Goal: Task Accomplishment & Management: Use online tool/utility

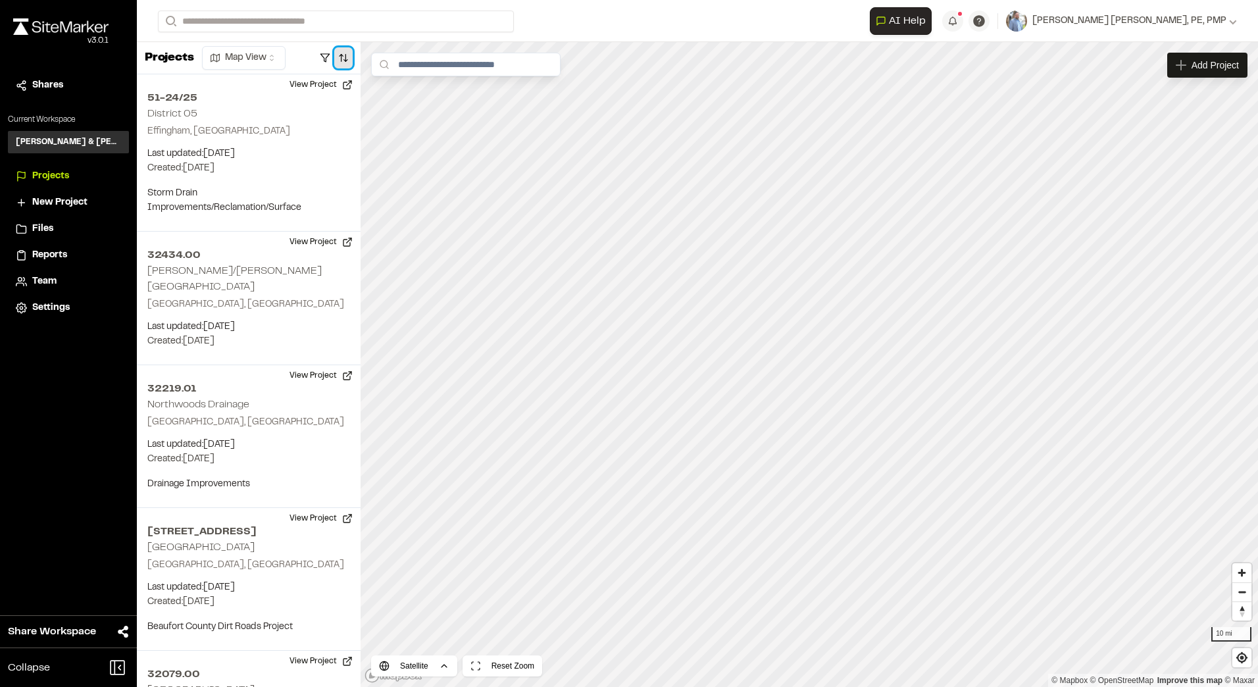
click at [344, 60] on button "button" at bounding box center [343, 57] width 18 height 21
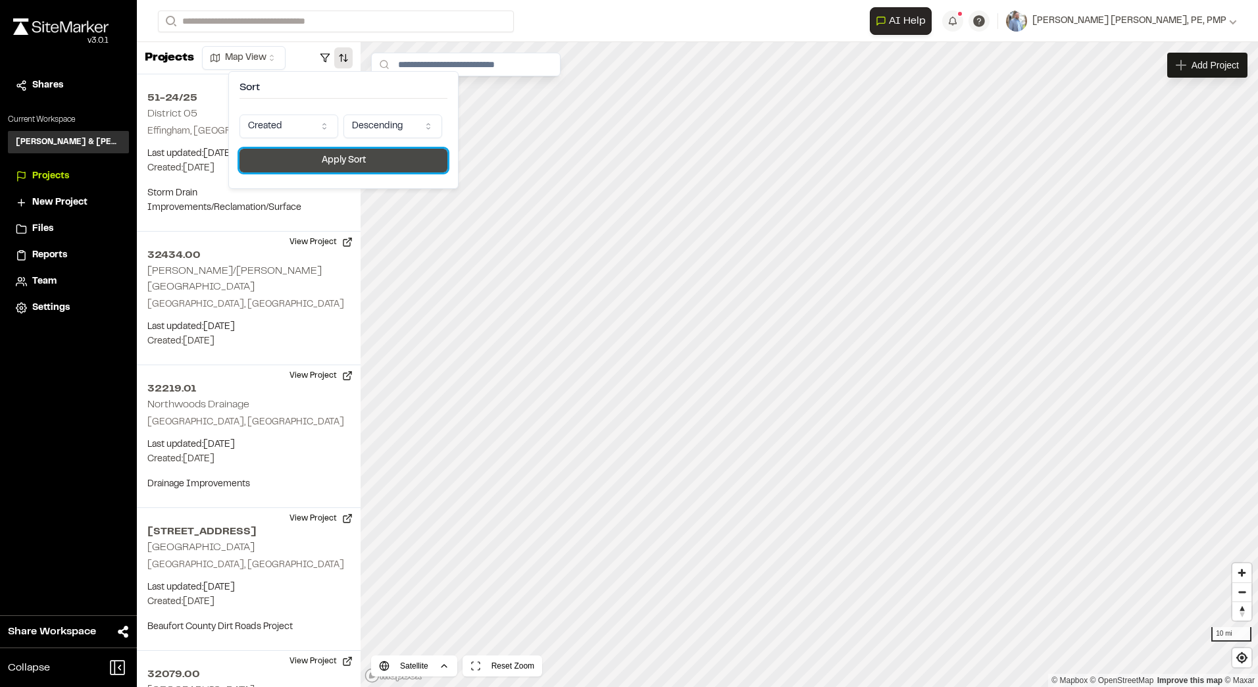
click at [324, 157] on button "Apply Sort" at bounding box center [344, 161] width 208 height 24
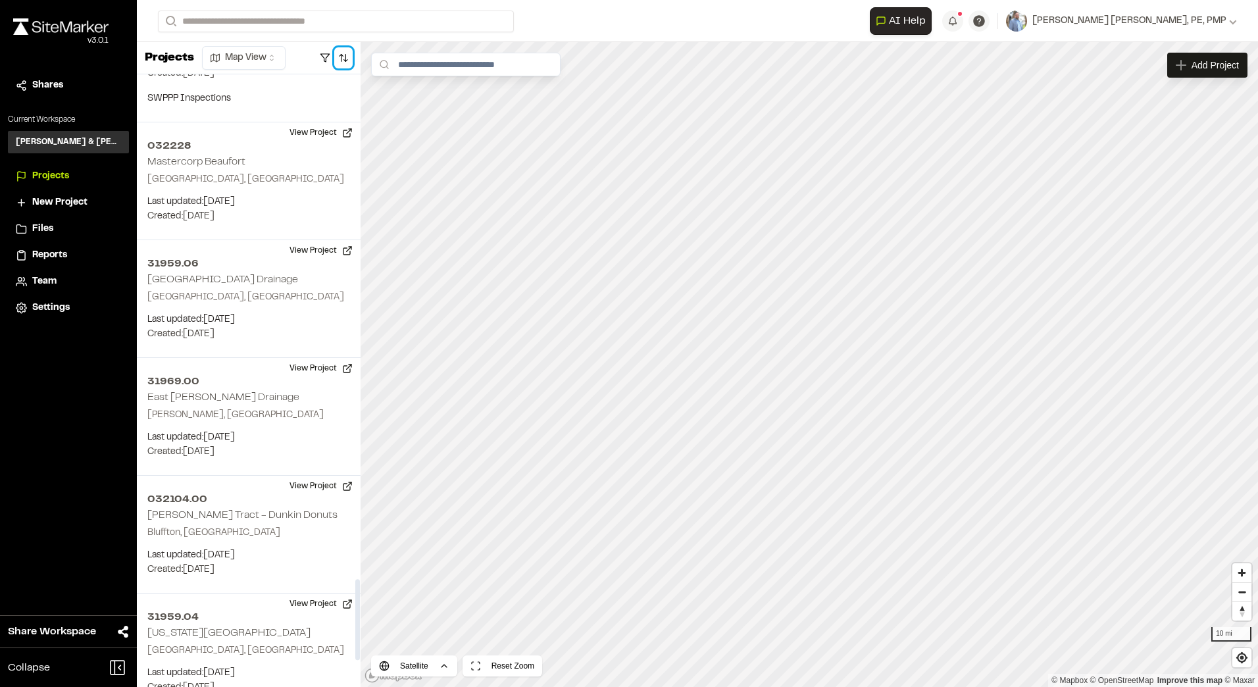
scroll to position [4002, 0]
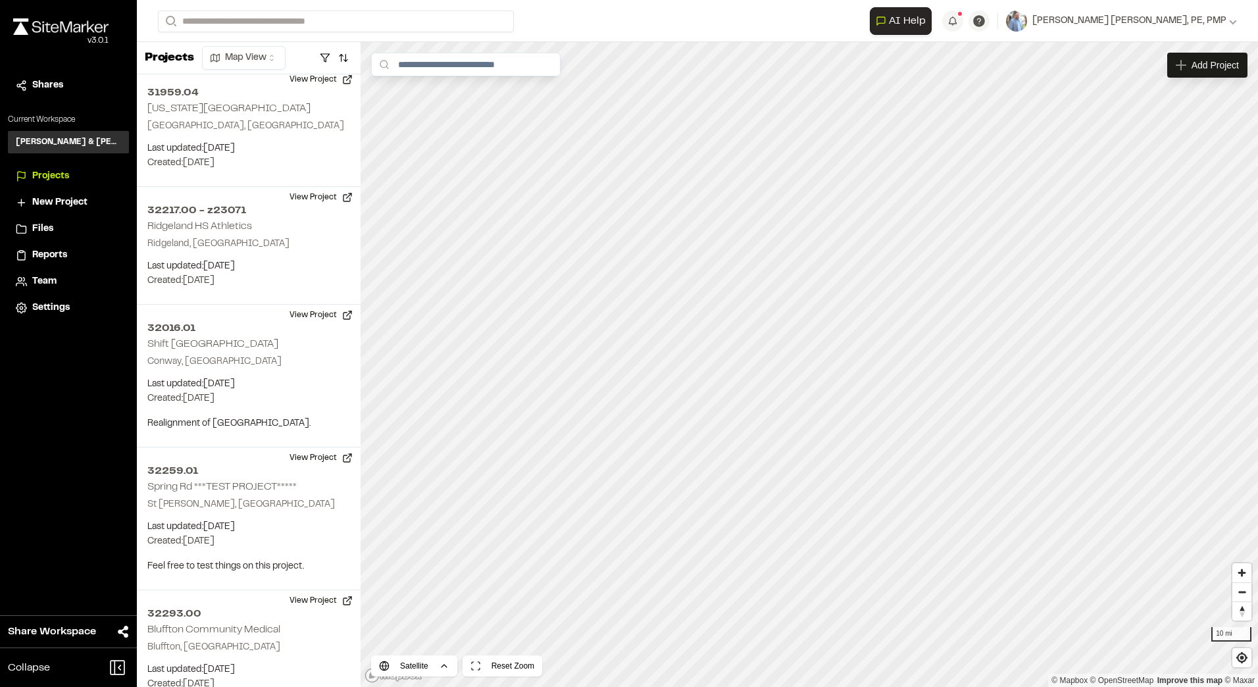
click at [51, 311] on span "Settings" at bounding box center [51, 308] width 38 height 14
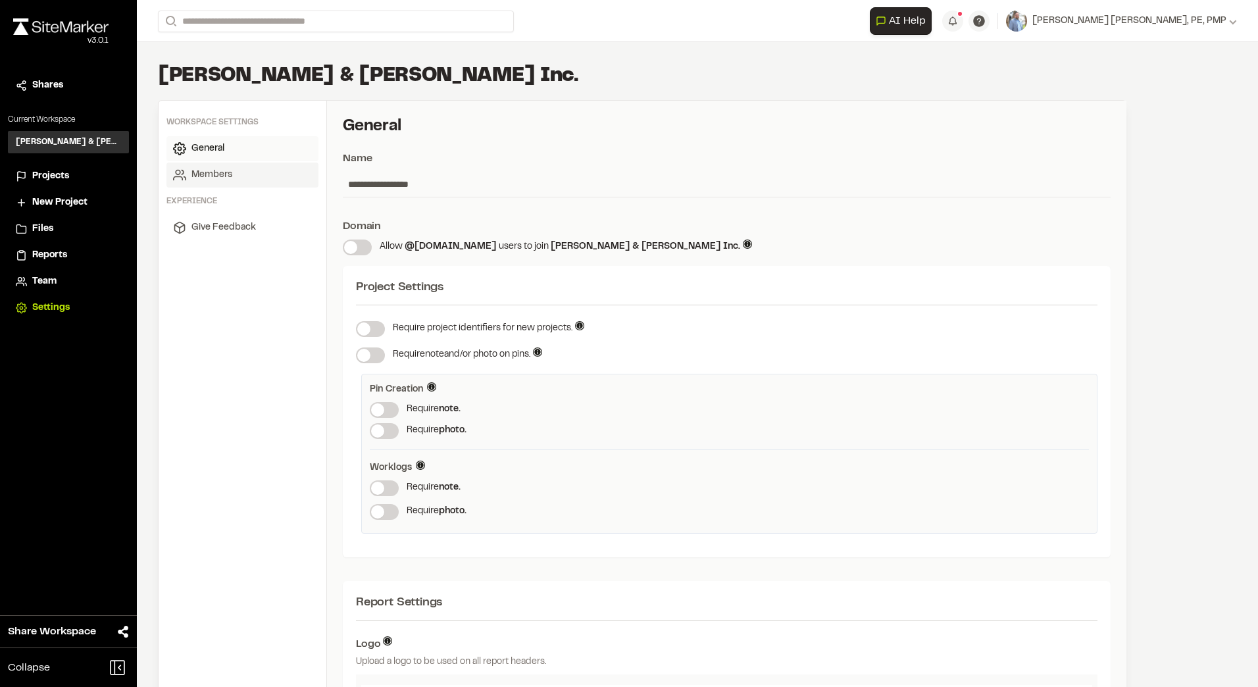
click at [209, 187] on link "Members" at bounding box center [242, 175] width 152 height 25
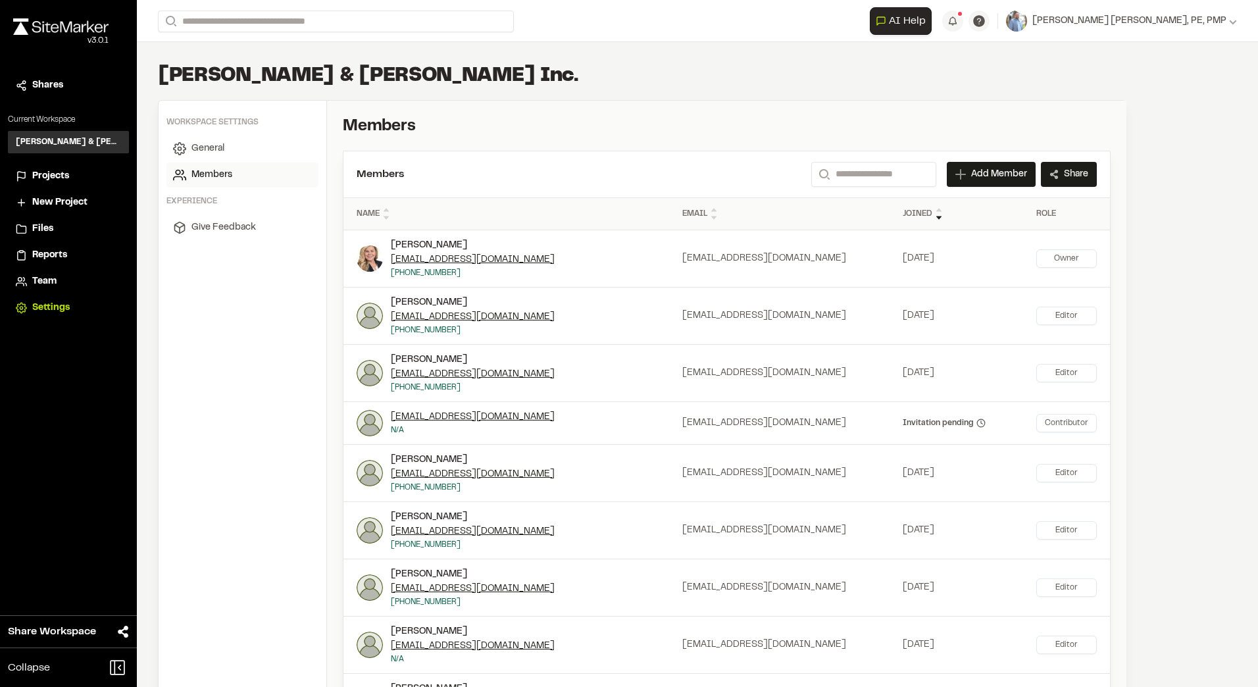
click at [43, 284] on span "Team" at bounding box center [44, 281] width 24 height 14
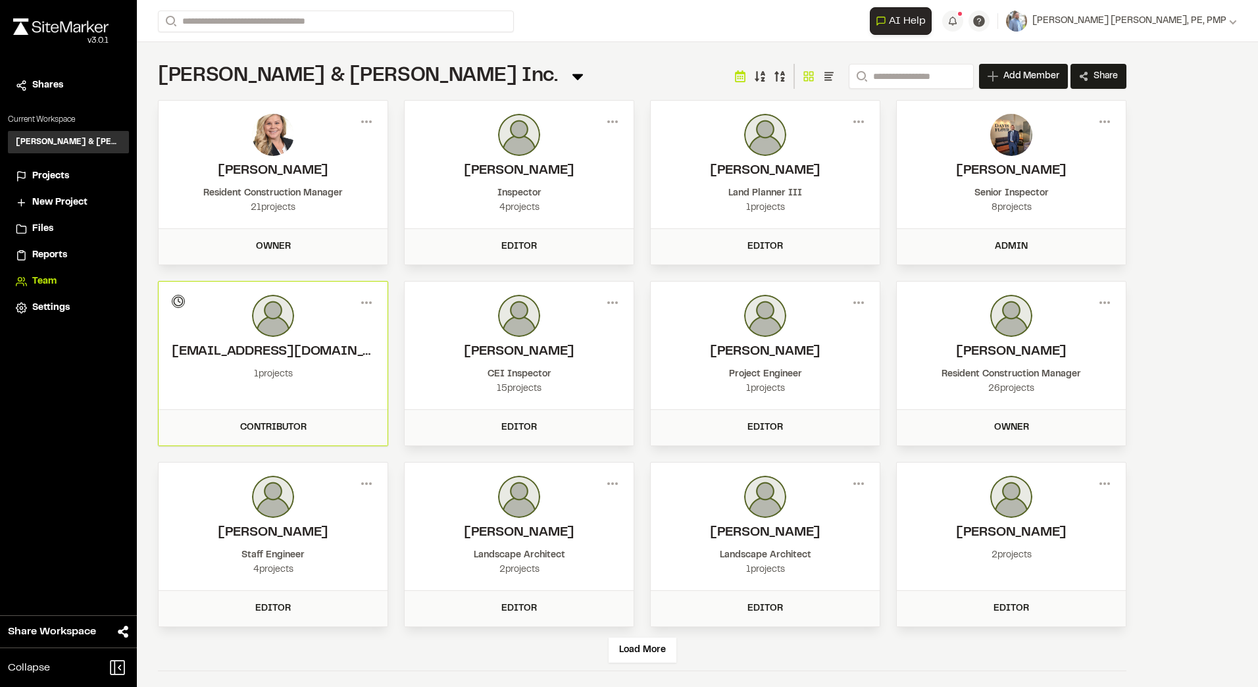
click at [50, 250] on span "Reports" at bounding box center [49, 255] width 35 height 14
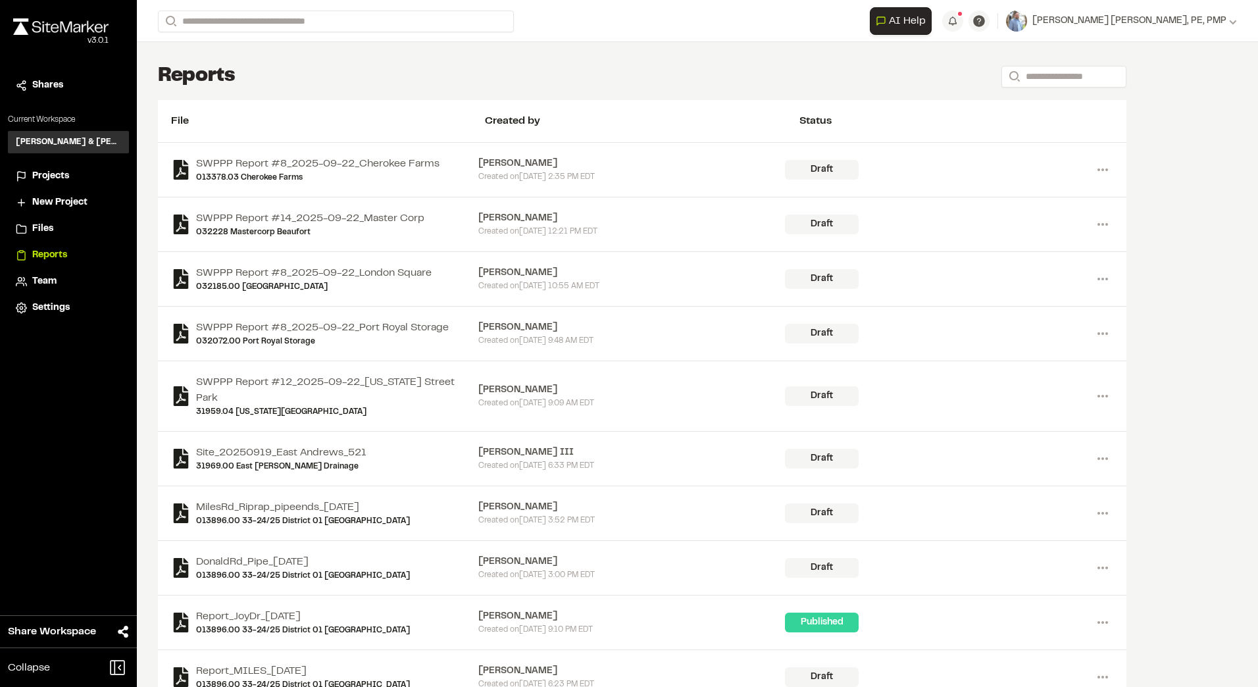
click at [41, 228] on span "Files" at bounding box center [42, 229] width 21 height 14
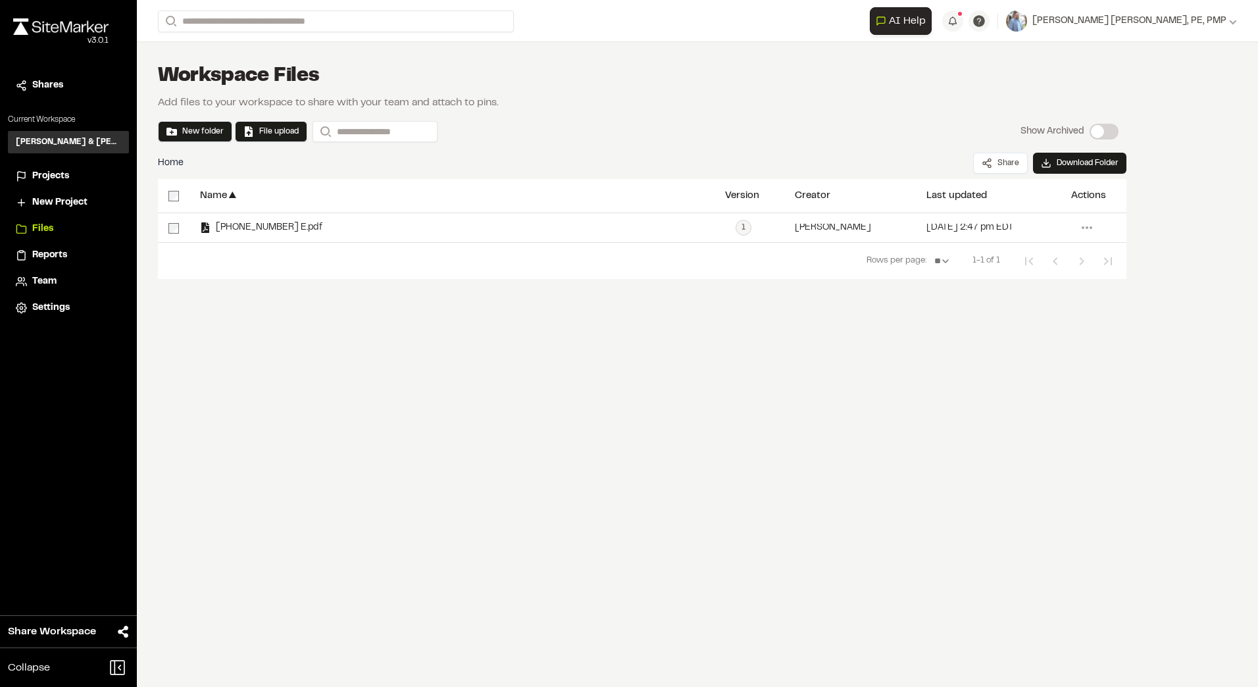
click at [43, 174] on span "Projects" at bounding box center [50, 176] width 37 height 14
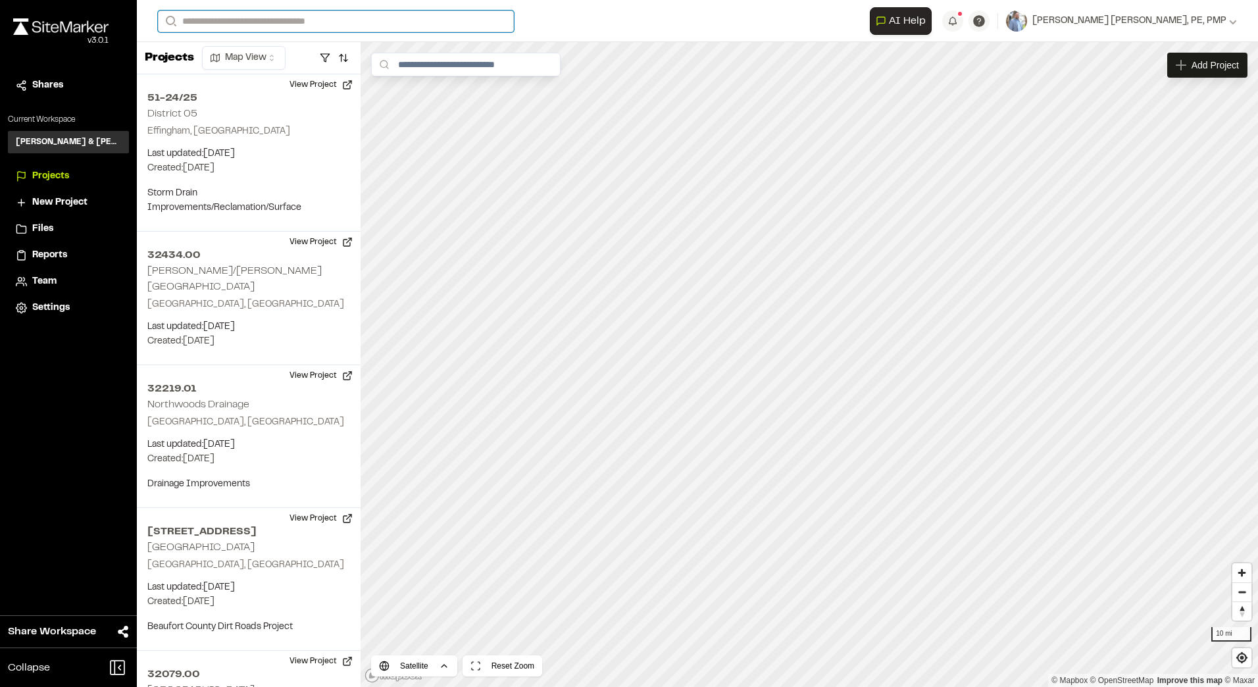
click at [253, 22] on input "Search" at bounding box center [336, 22] width 356 height 22
type input "*****"
click at [233, 53] on p "032388.00 Green Acres" at bounding box center [262, 53] width 193 height 16
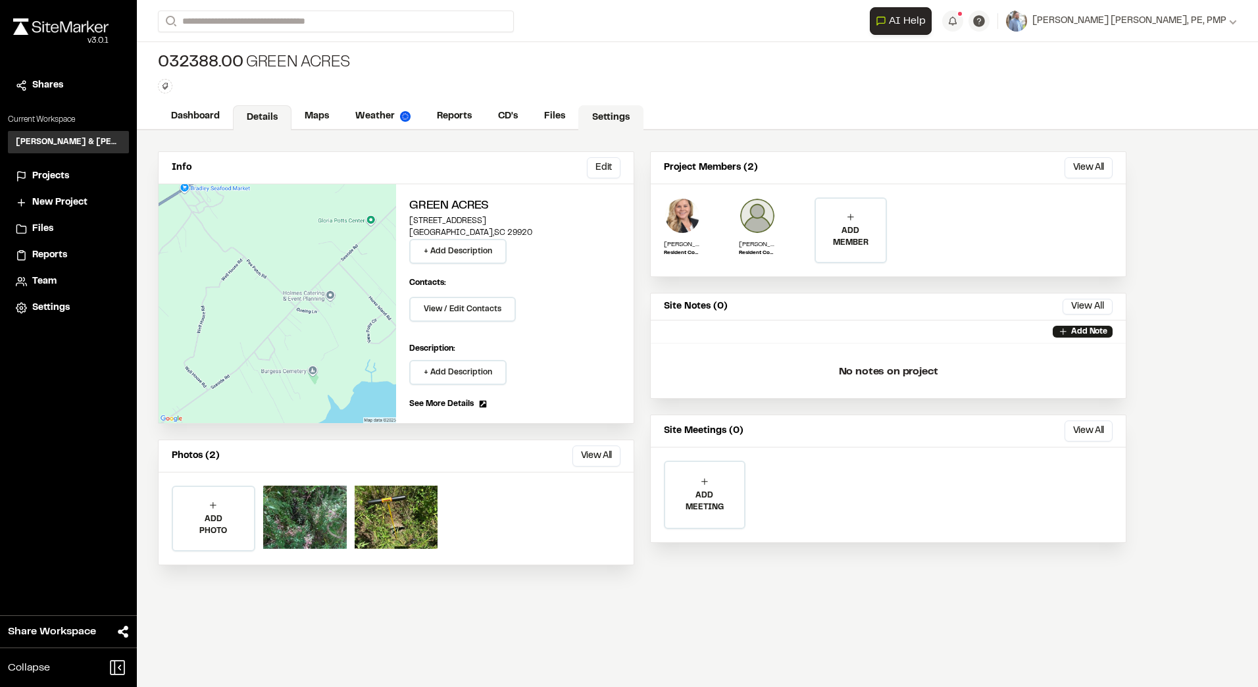
click at [605, 116] on link "Settings" at bounding box center [610, 117] width 65 height 25
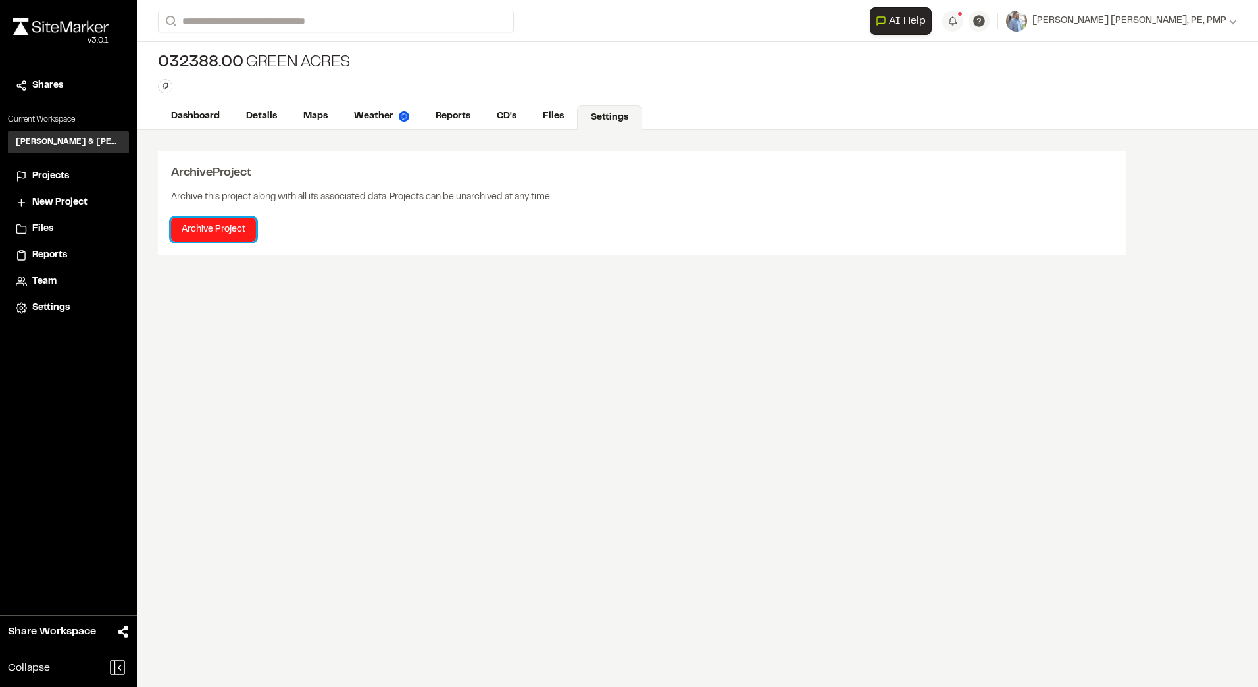
click at [211, 234] on button "Archive Project" at bounding box center [213, 230] width 85 height 24
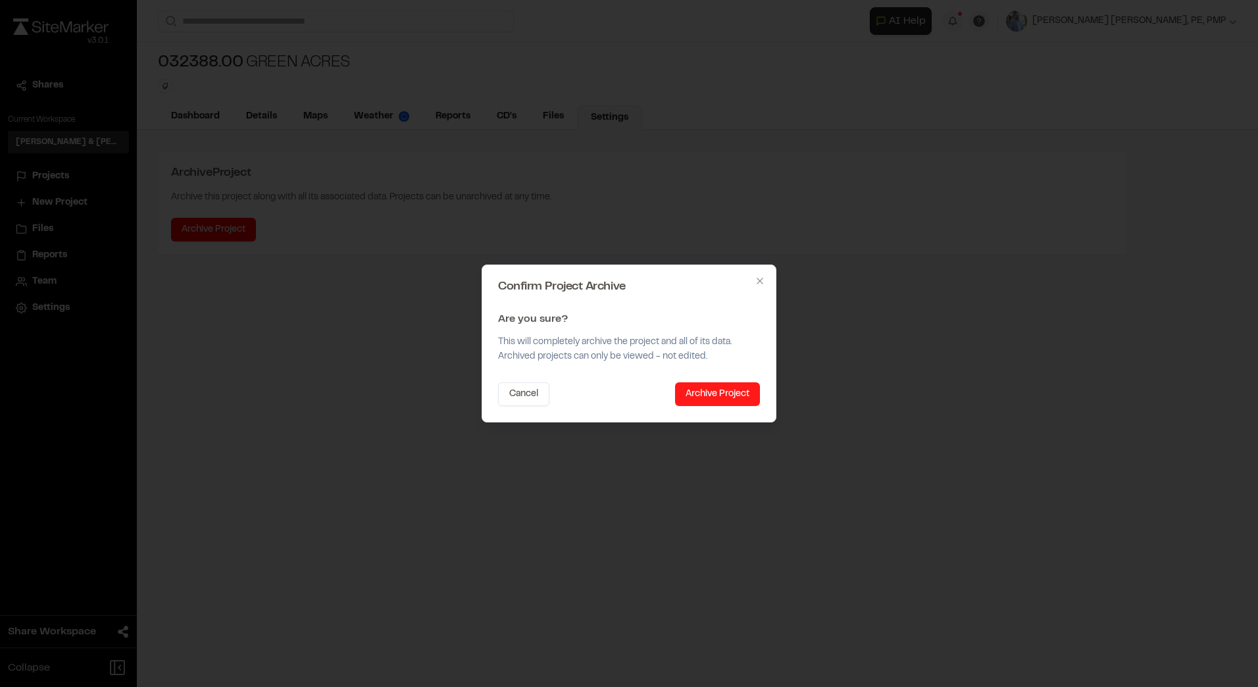
click at [711, 390] on button "Archive Project" at bounding box center [717, 394] width 85 height 24
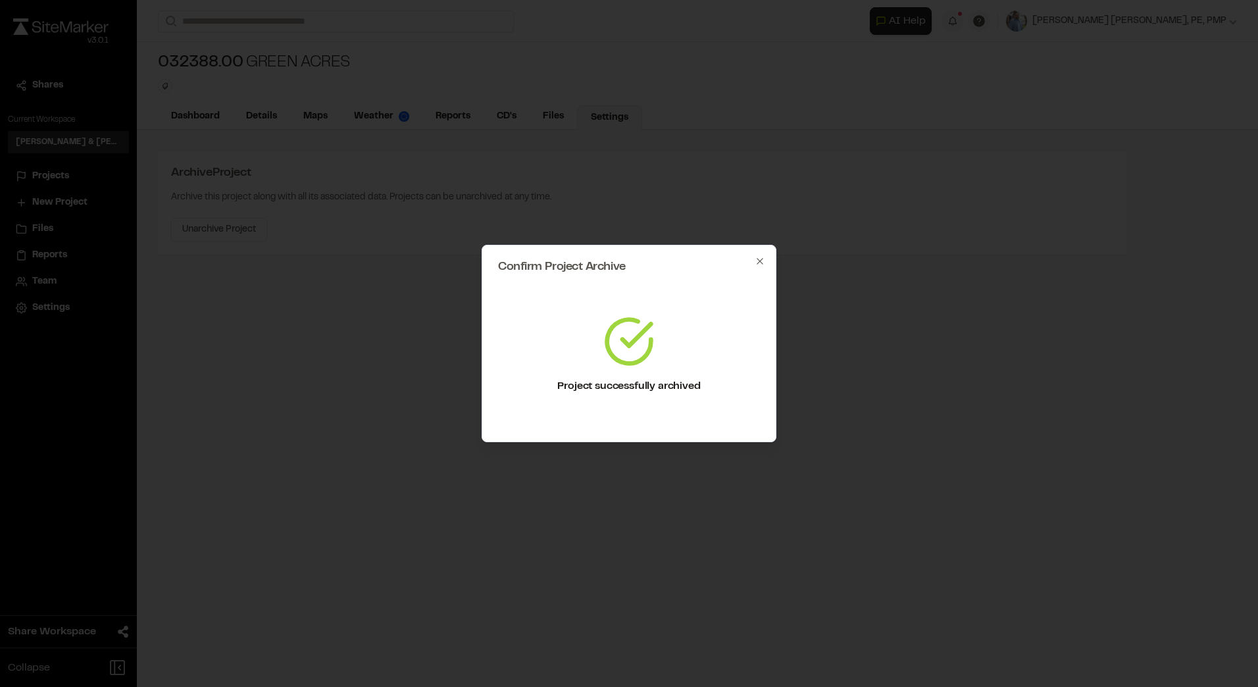
click at [759, 266] on div "**********" at bounding box center [697, 343] width 1121 height 687
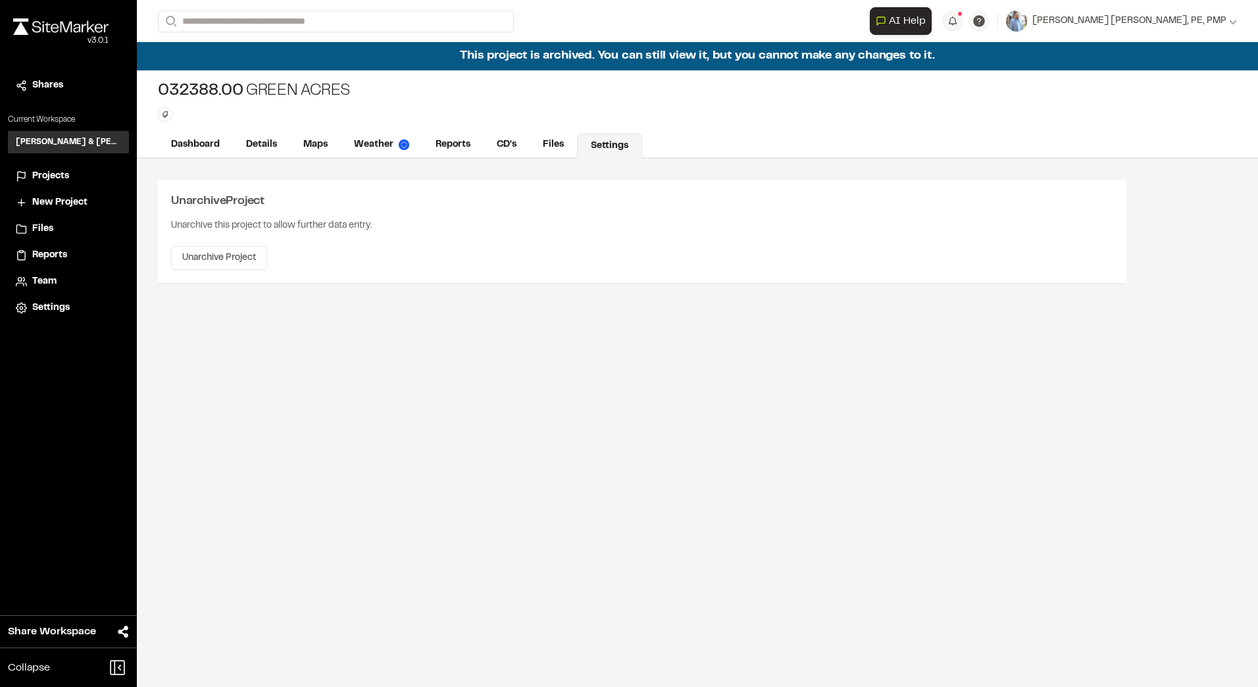
click at [46, 175] on span "Projects" at bounding box center [50, 176] width 37 height 14
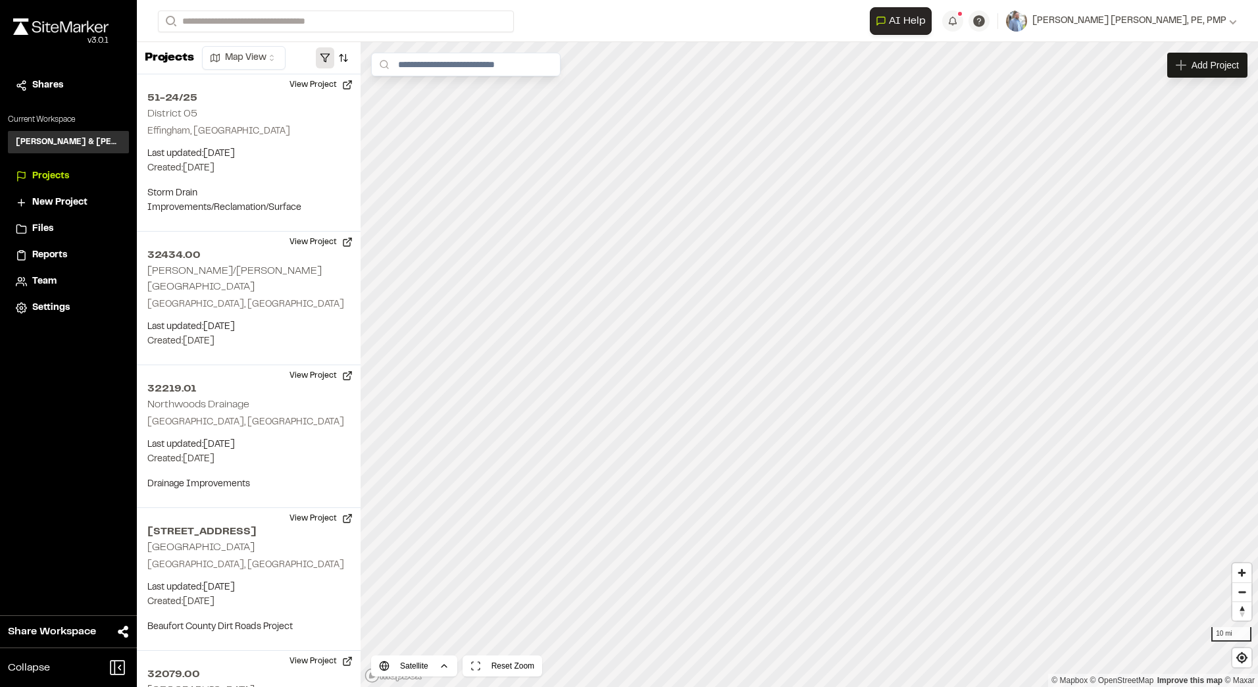
click at [334, 55] on button "button" at bounding box center [325, 57] width 18 height 21
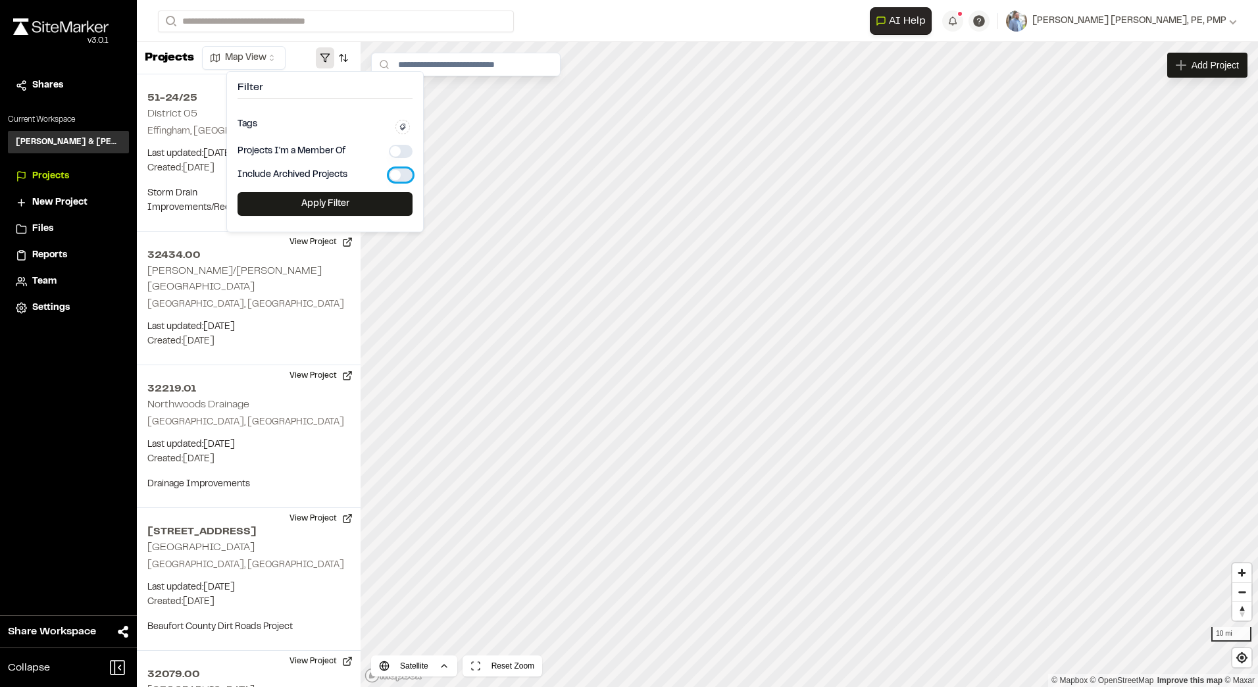
click at [394, 176] on button "button" at bounding box center [401, 174] width 24 height 13
click at [372, 213] on button "Apply Filter" at bounding box center [325, 204] width 175 height 24
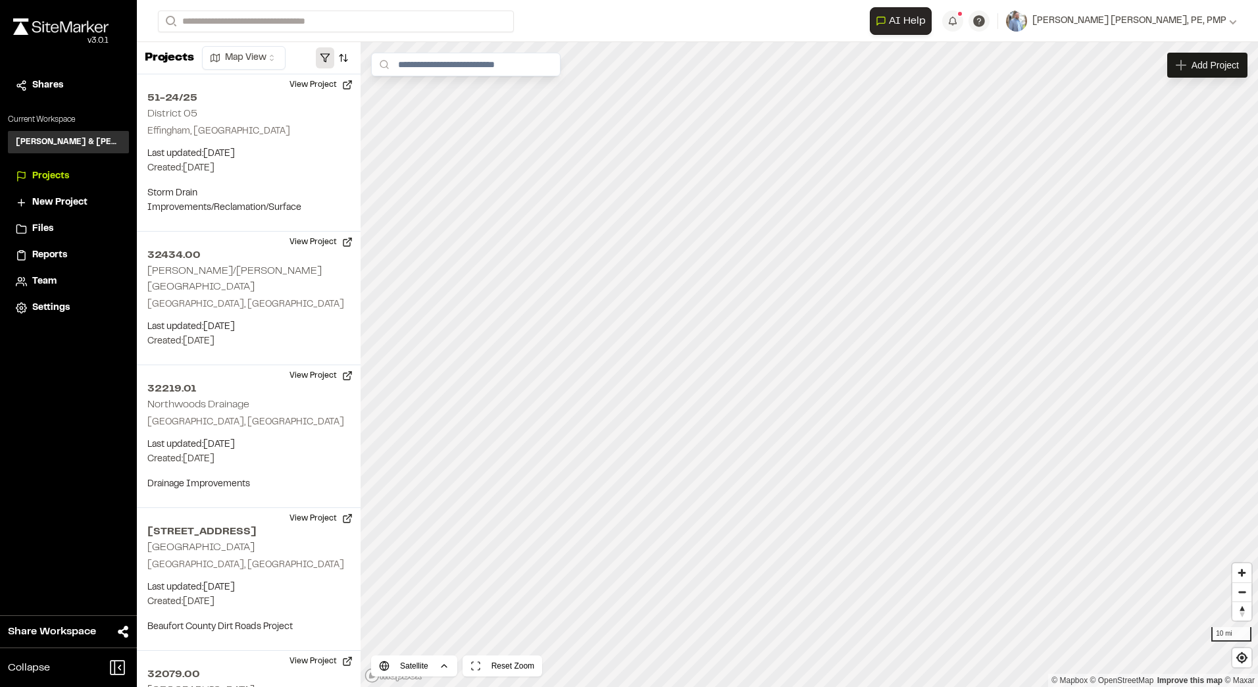
click at [325, 57] on button "button" at bounding box center [325, 57] width 18 height 21
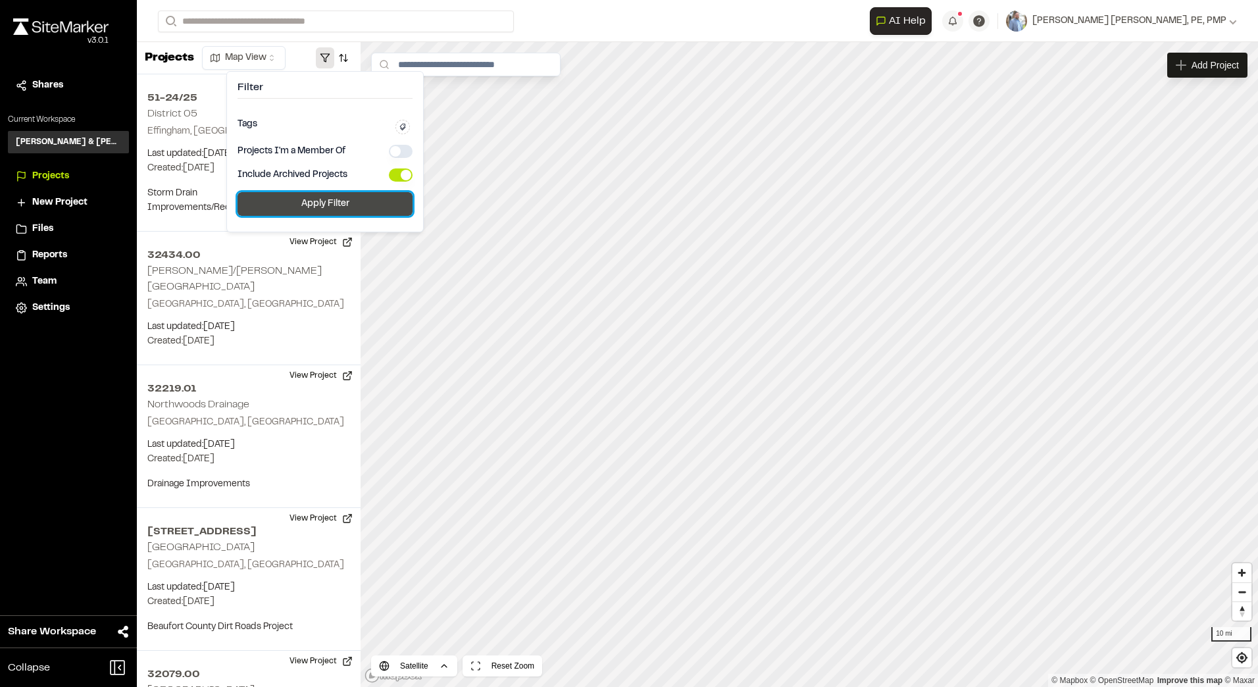
click at [365, 202] on button "Apply Filter" at bounding box center [325, 204] width 175 height 24
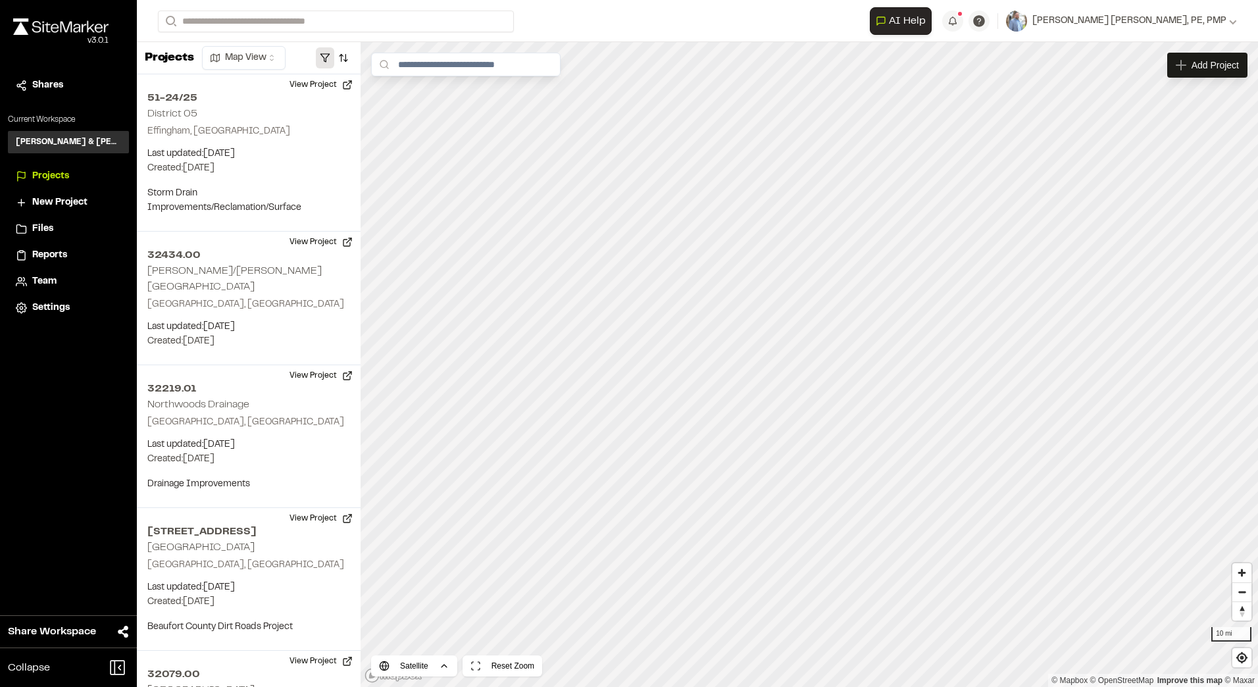
click at [328, 57] on button "button" at bounding box center [325, 57] width 18 height 21
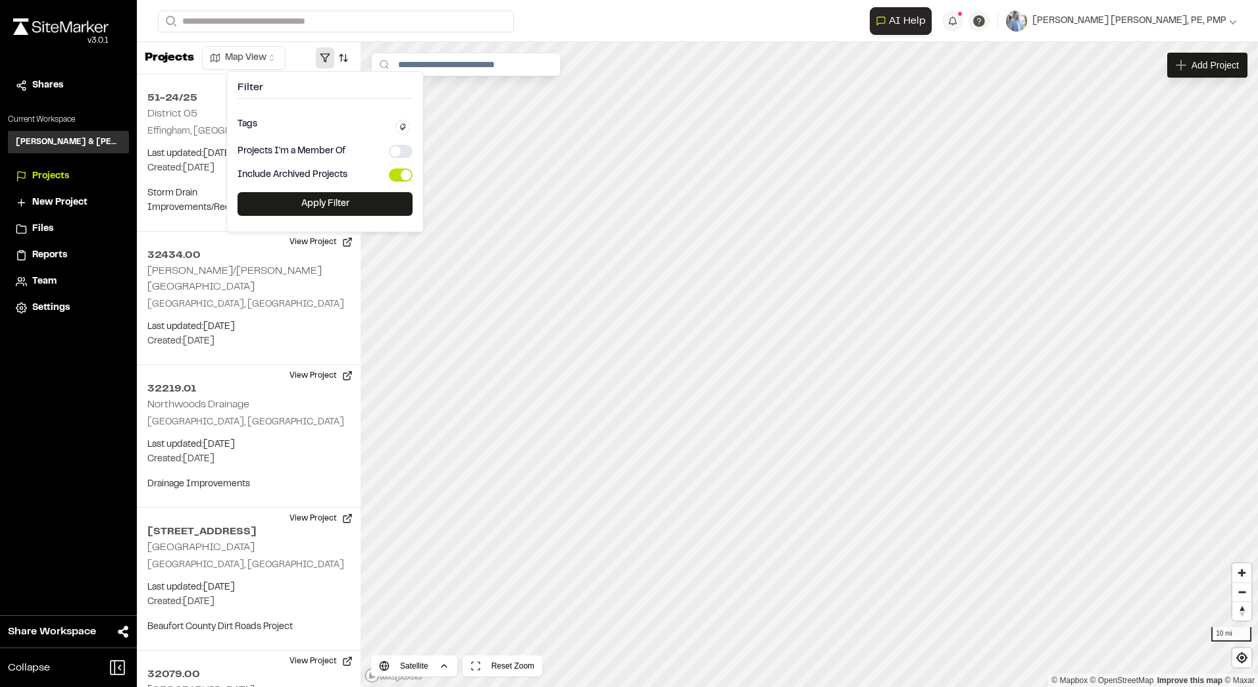
click at [328, 57] on button "button" at bounding box center [325, 57] width 18 height 21
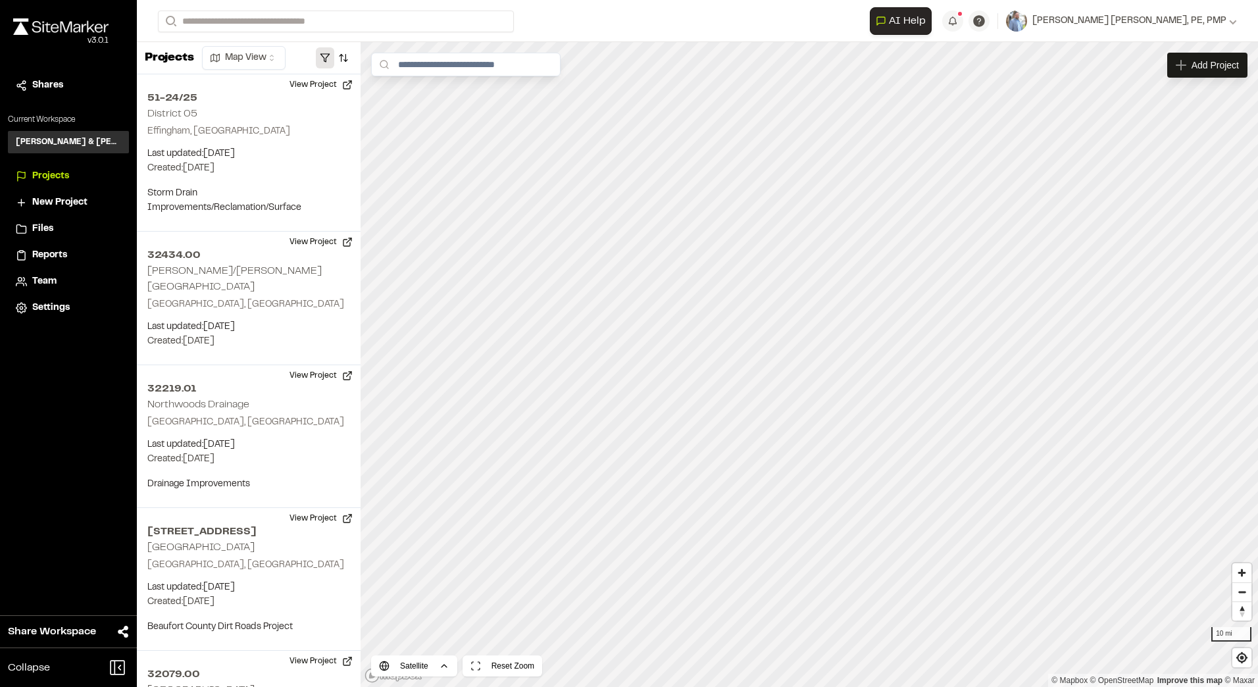
click at [321, 56] on button "button" at bounding box center [325, 57] width 18 height 21
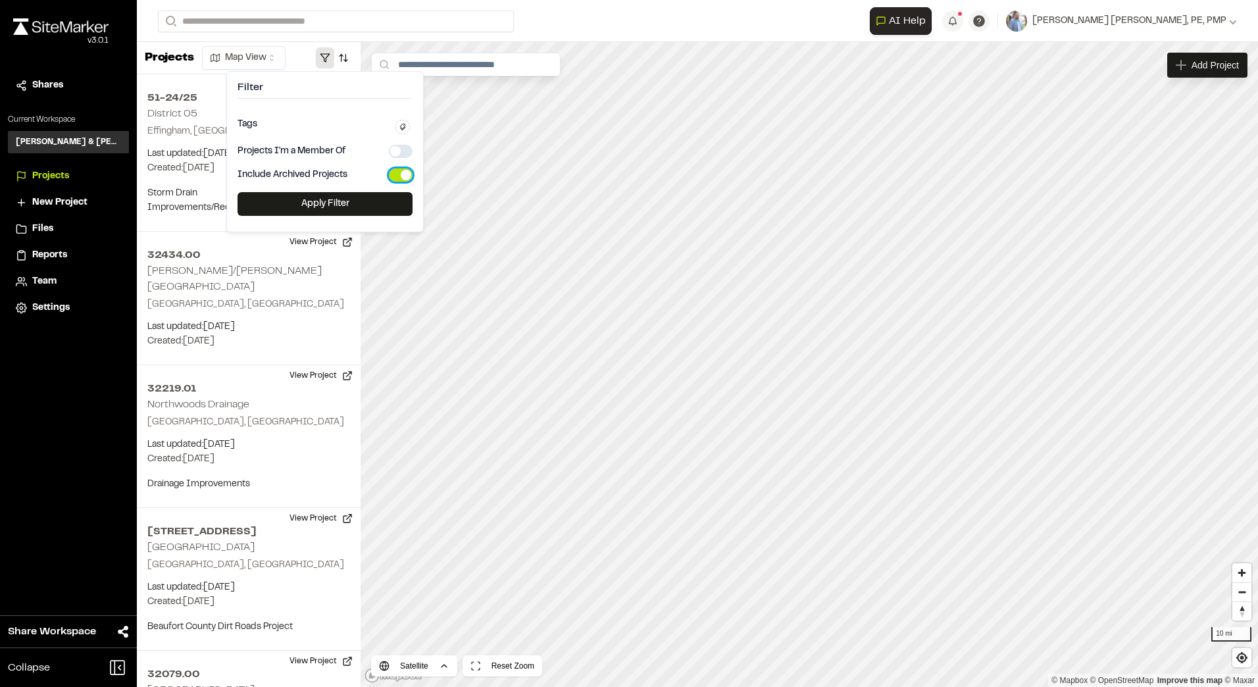
click at [398, 180] on button "button" at bounding box center [401, 174] width 24 height 13
click at [365, 201] on button "Apply Filter" at bounding box center [325, 204] width 175 height 24
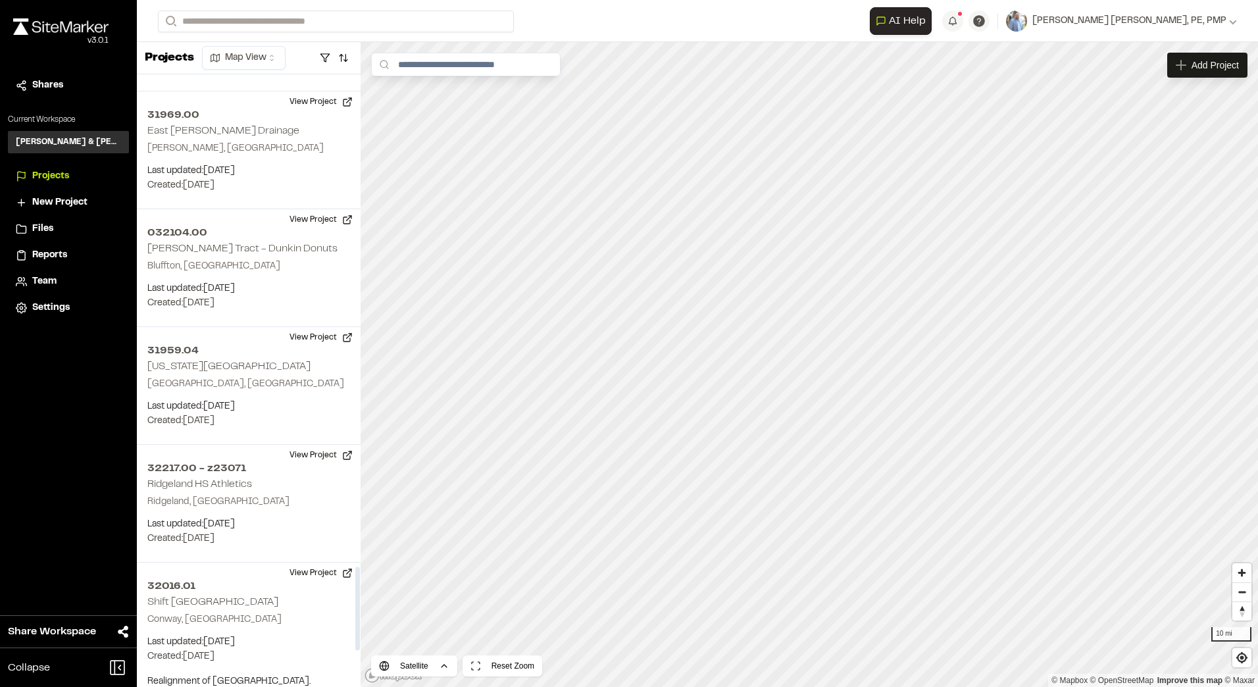
scroll to position [3885, 0]
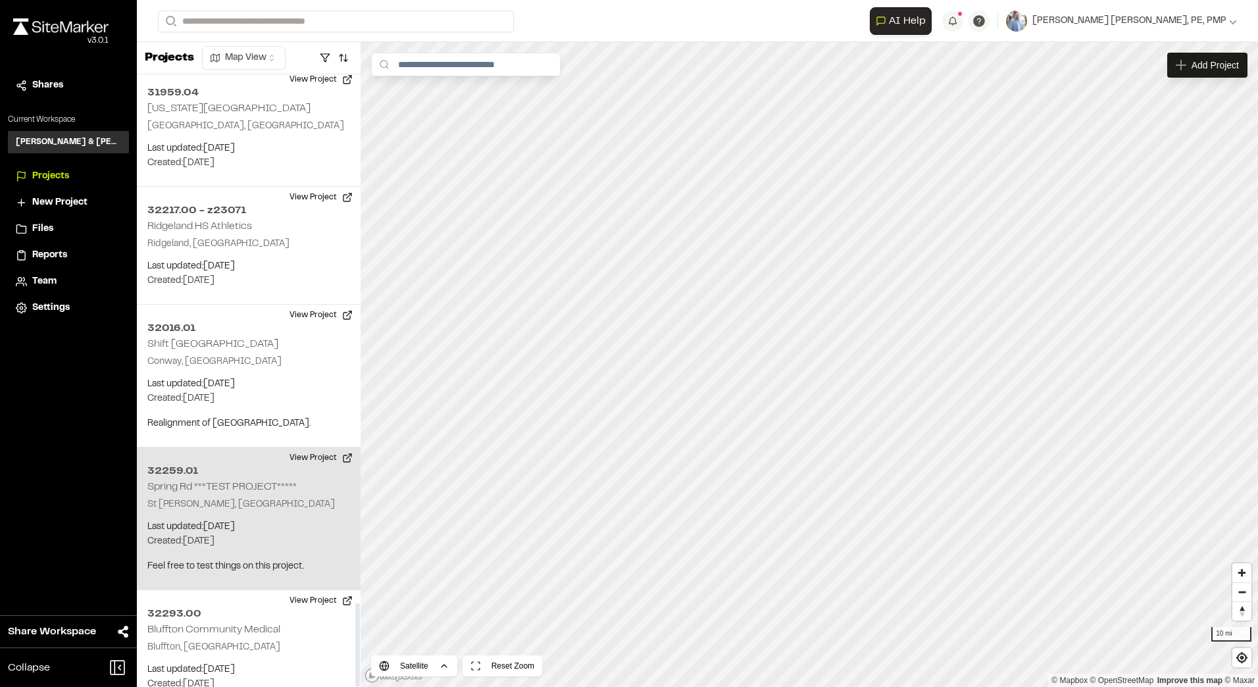
click at [218, 447] on div "32259.01 Spring Rd ***TEST PROJECT***** St George, SC Last updated: Sep 4, 2025…" at bounding box center [249, 518] width 224 height 143
click at [328, 447] on button "View Project" at bounding box center [321, 457] width 79 height 21
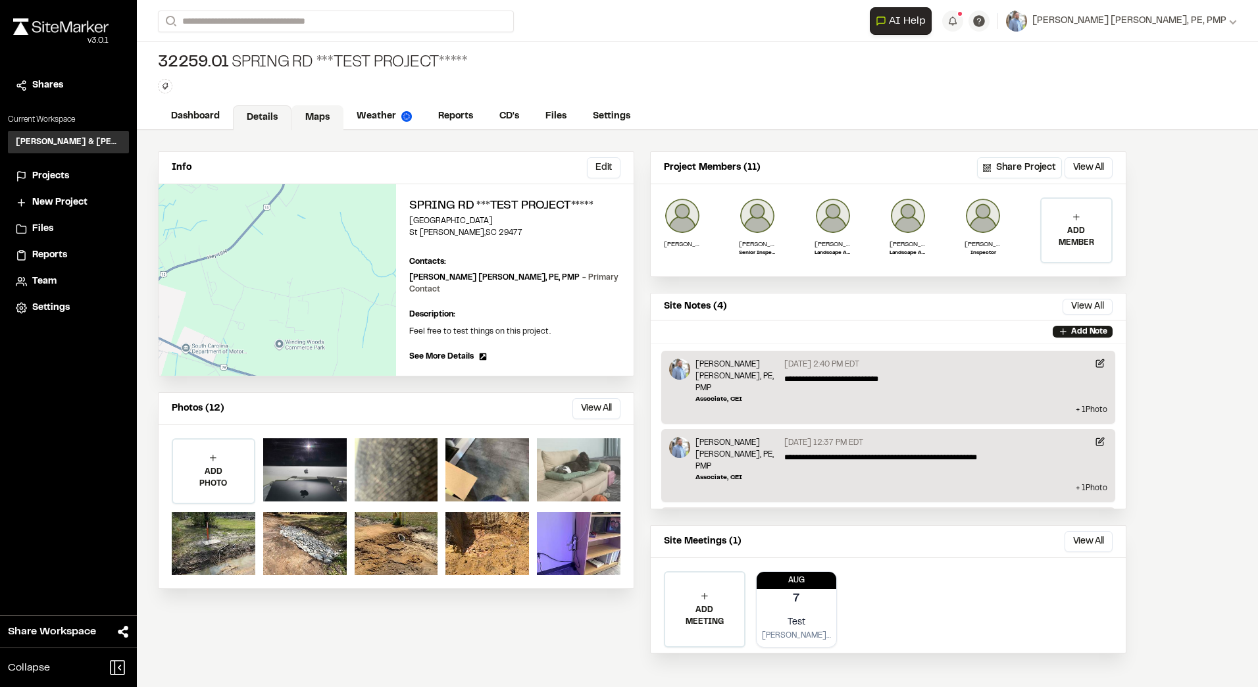
click at [323, 118] on link "Maps" at bounding box center [318, 117] width 52 height 25
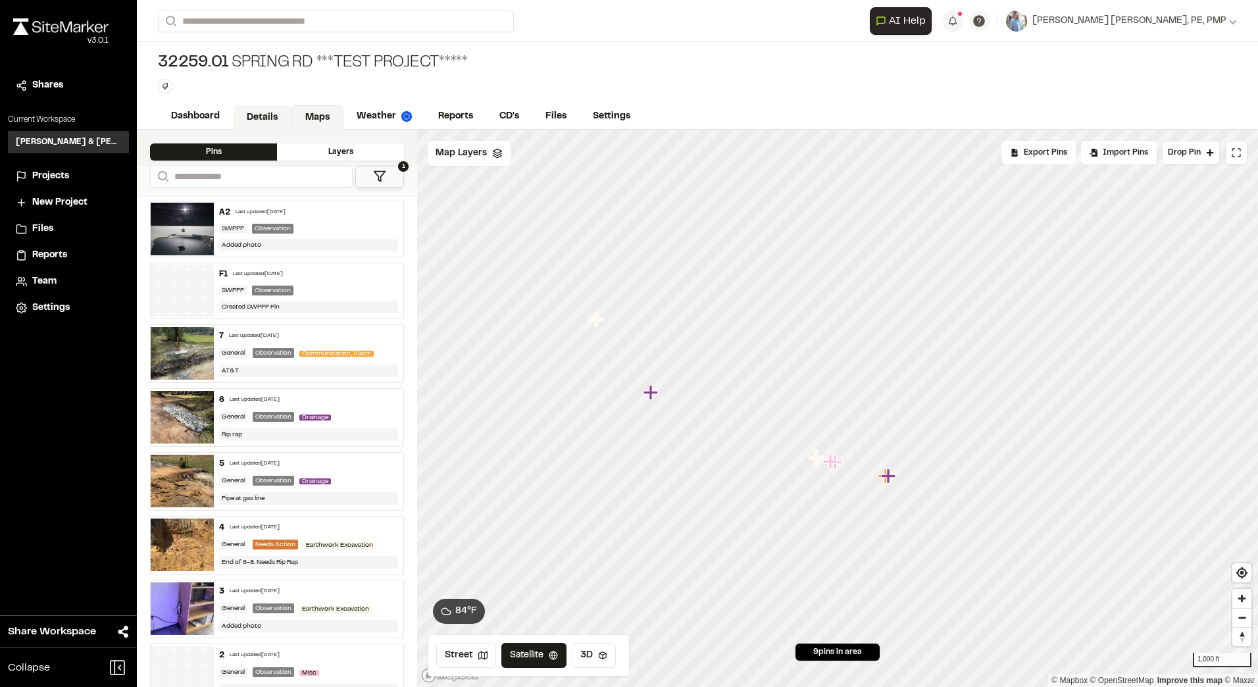
click at [256, 109] on link "Details" at bounding box center [262, 117] width 59 height 25
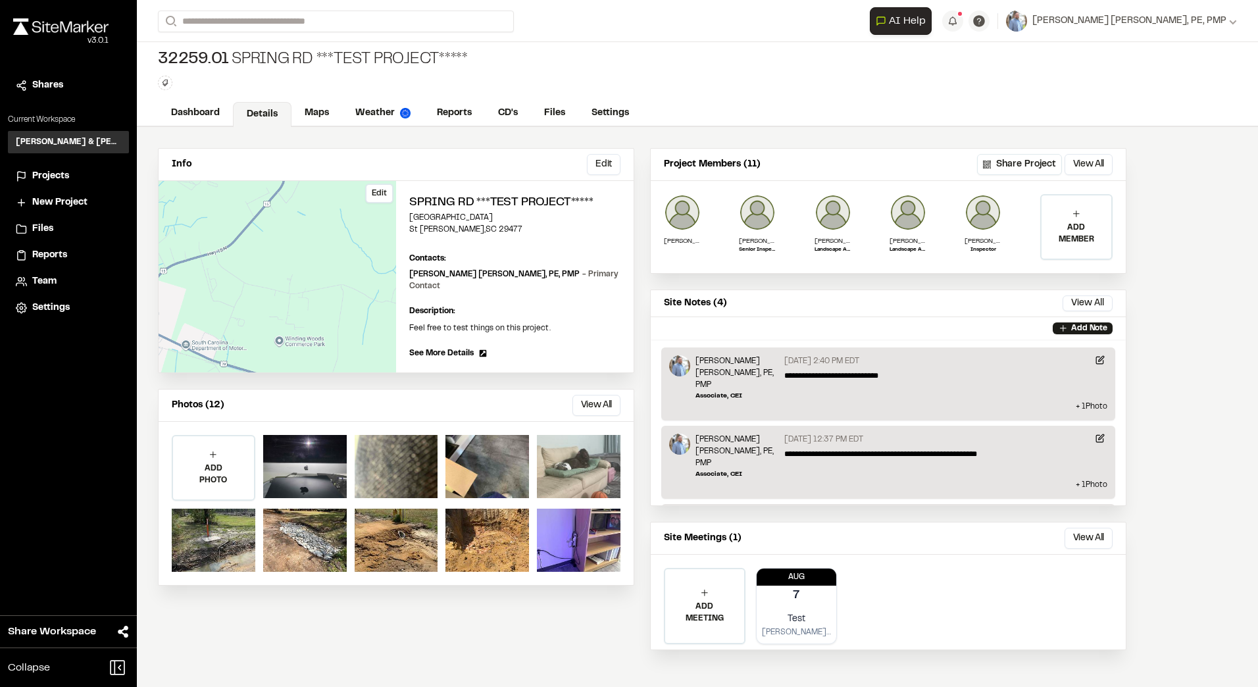
scroll to position [2, 0]
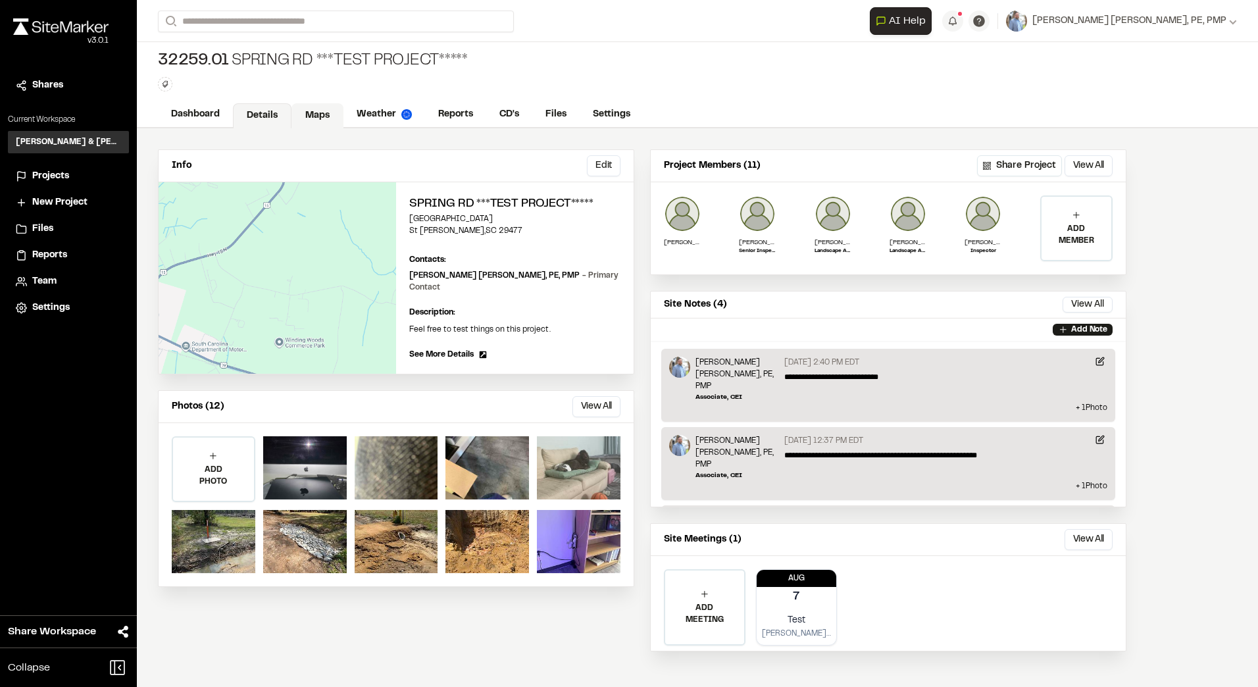
click at [318, 118] on link "Maps" at bounding box center [318, 115] width 52 height 25
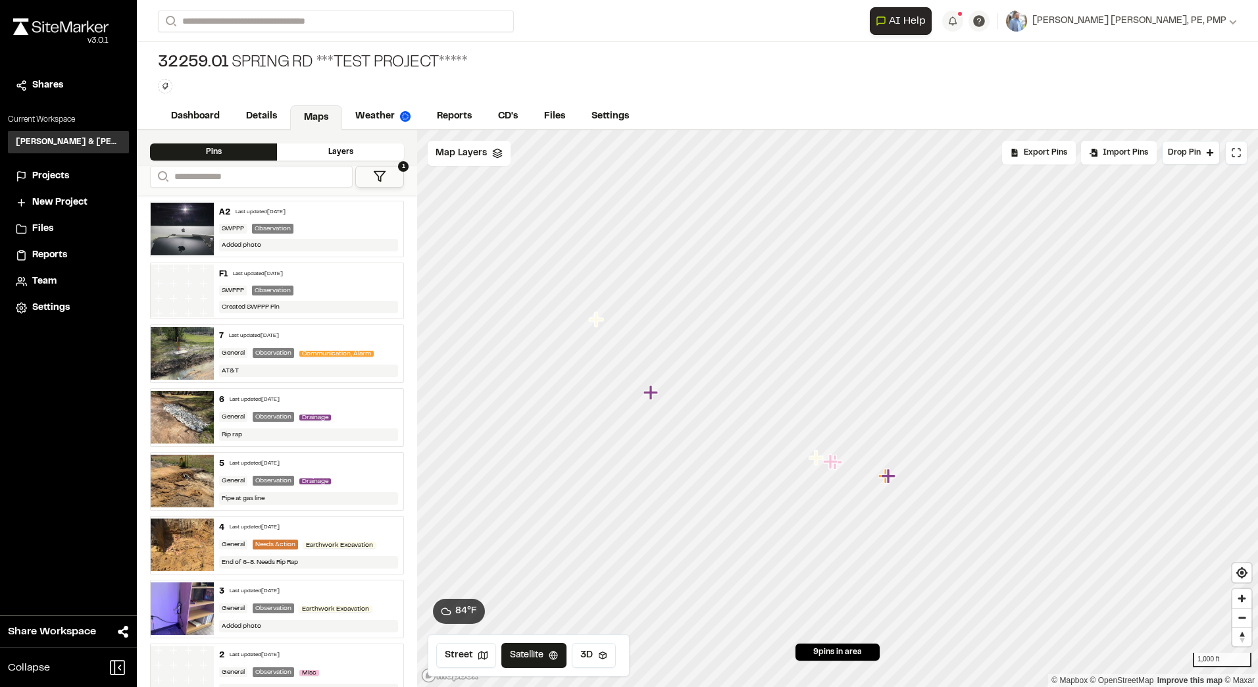
click at [310, 232] on div "A2 Last updated [DATE] SWPPP Observation Added photo" at bounding box center [309, 228] width 190 height 55
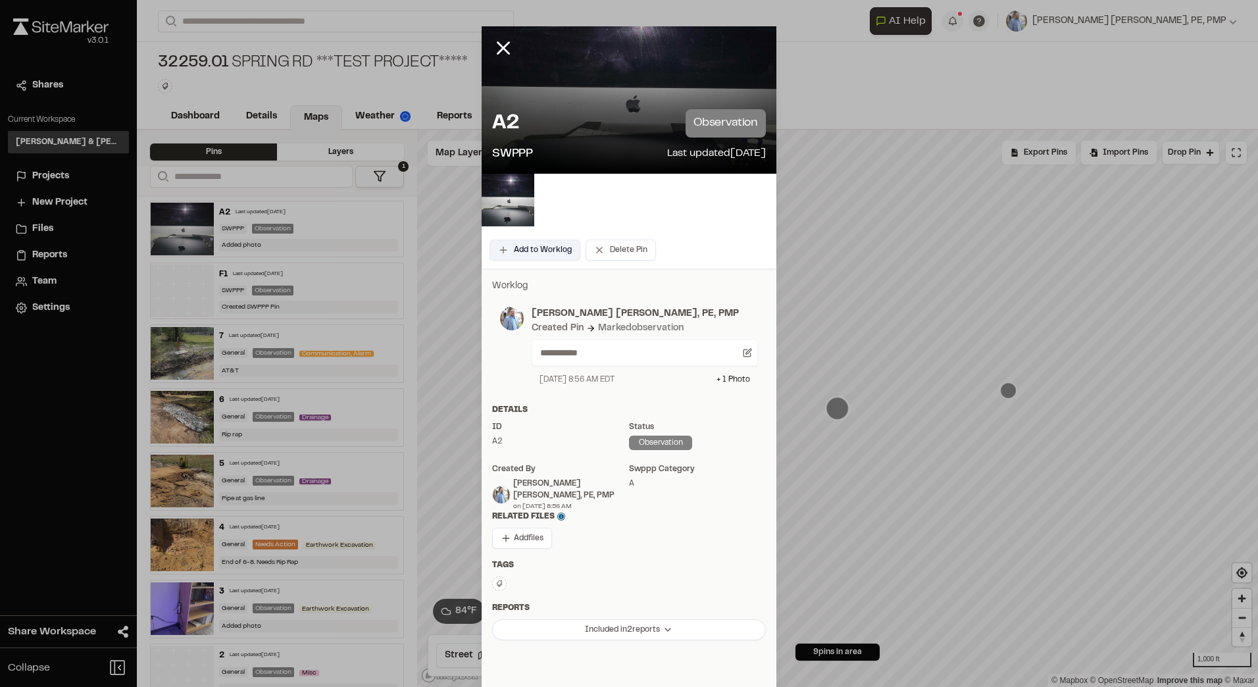
click at [539, 248] on button "Add to Worklog" at bounding box center [535, 250] width 91 height 21
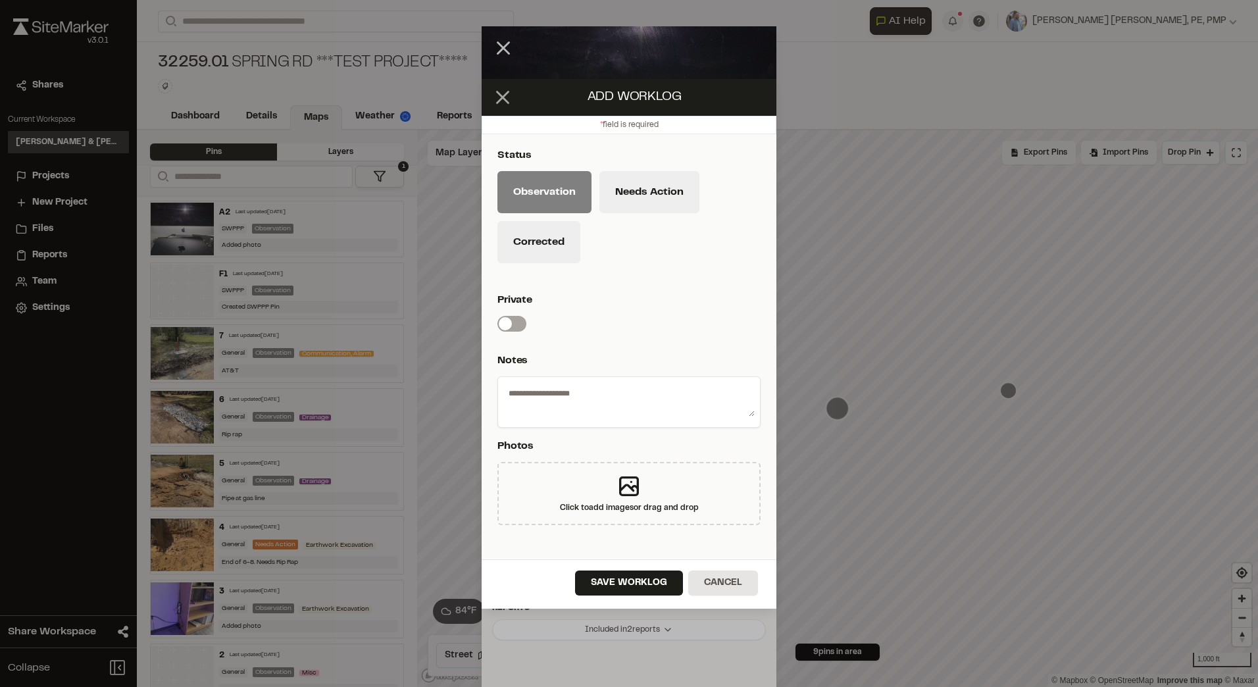
click at [506, 93] on line at bounding box center [503, 96] width 11 height 11
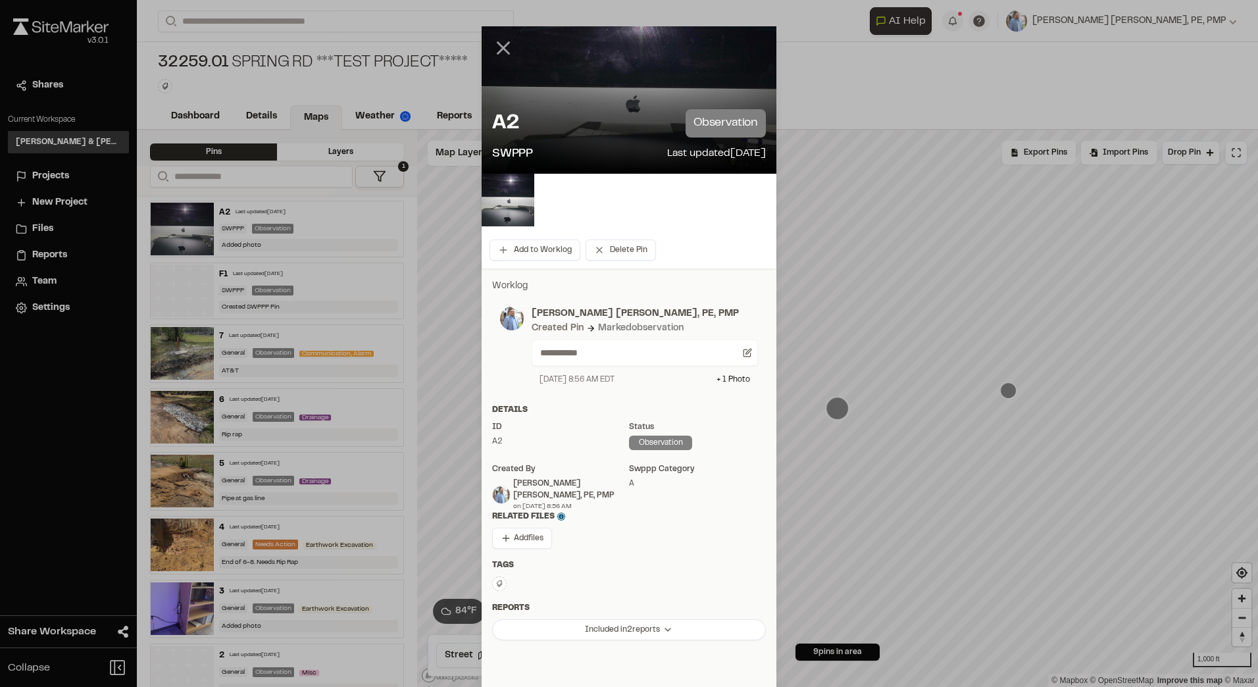
click at [501, 47] on icon at bounding box center [503, 48] width 22 height 22
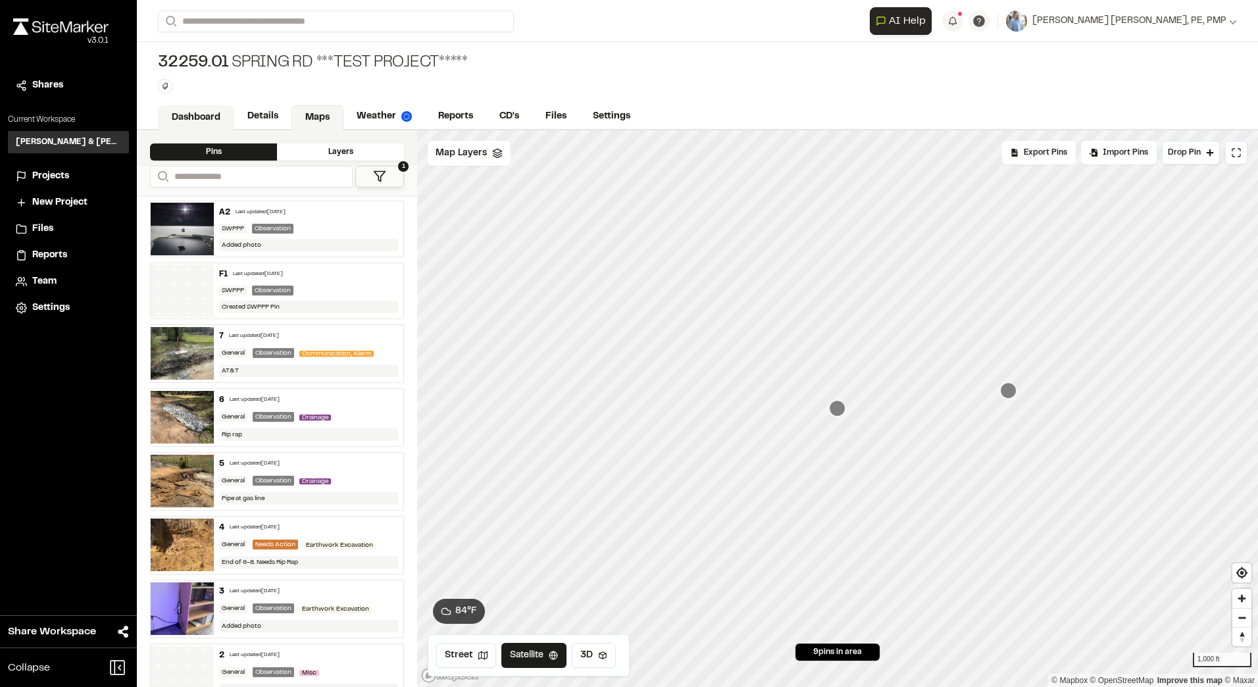
click at [197, 113] on link "Dashboard" at bounding box center [196, 117] width 76 height 25
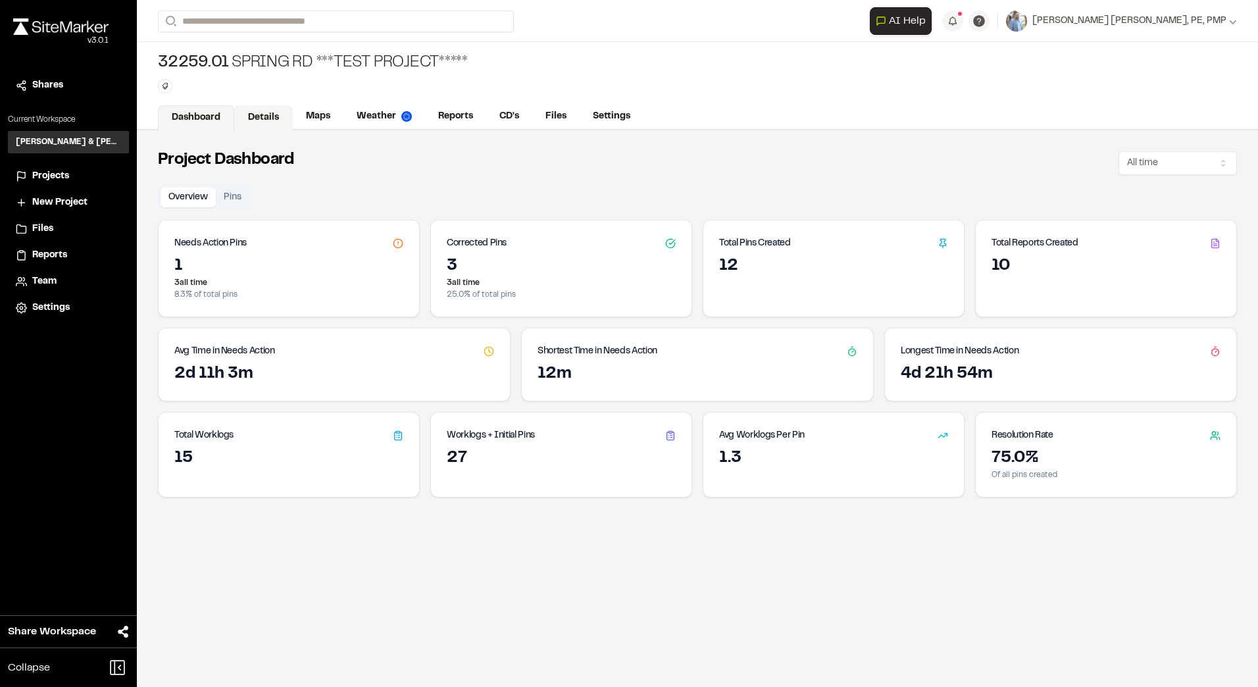
click at [269, 115] on link "Details" at bounding box center [263, 117] width 59 height 25
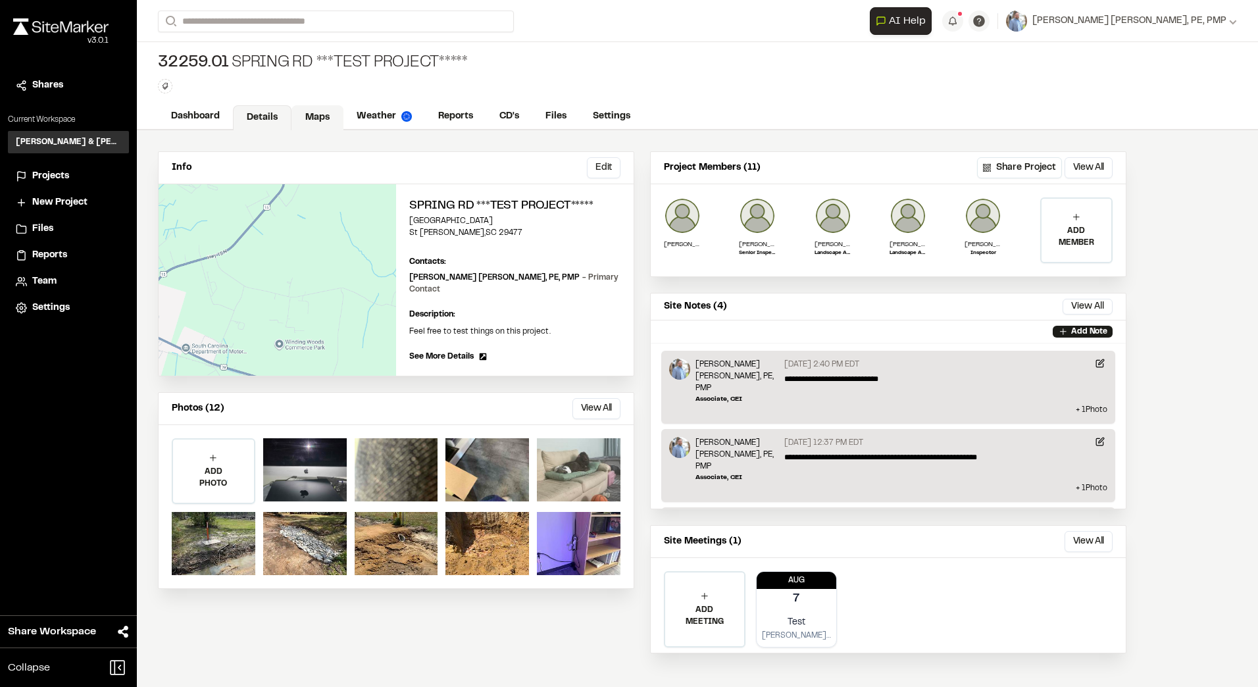
click at [316, 121] on link "Maps" at bounding box center [318, 117] width 52 height 25
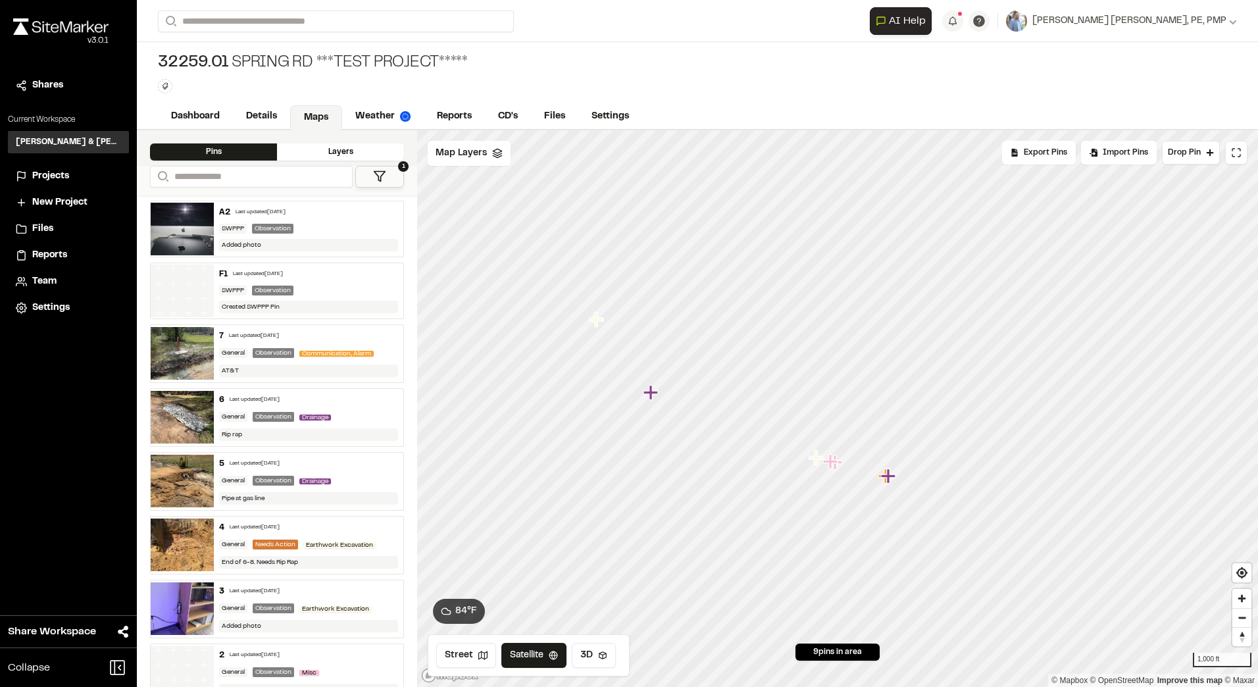
click at [344, 400] on div "6 Last updated [DATE]" at bounding box center [308, 400] width 179 height 12
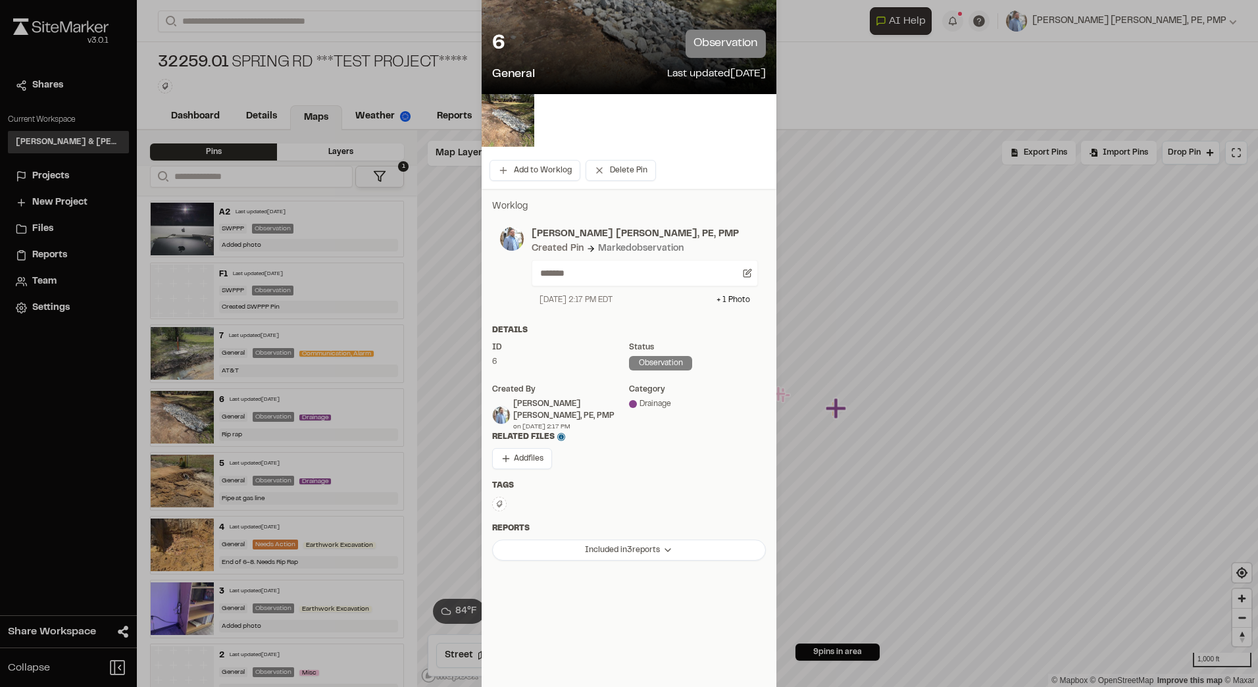
scroll to position [80, 0]
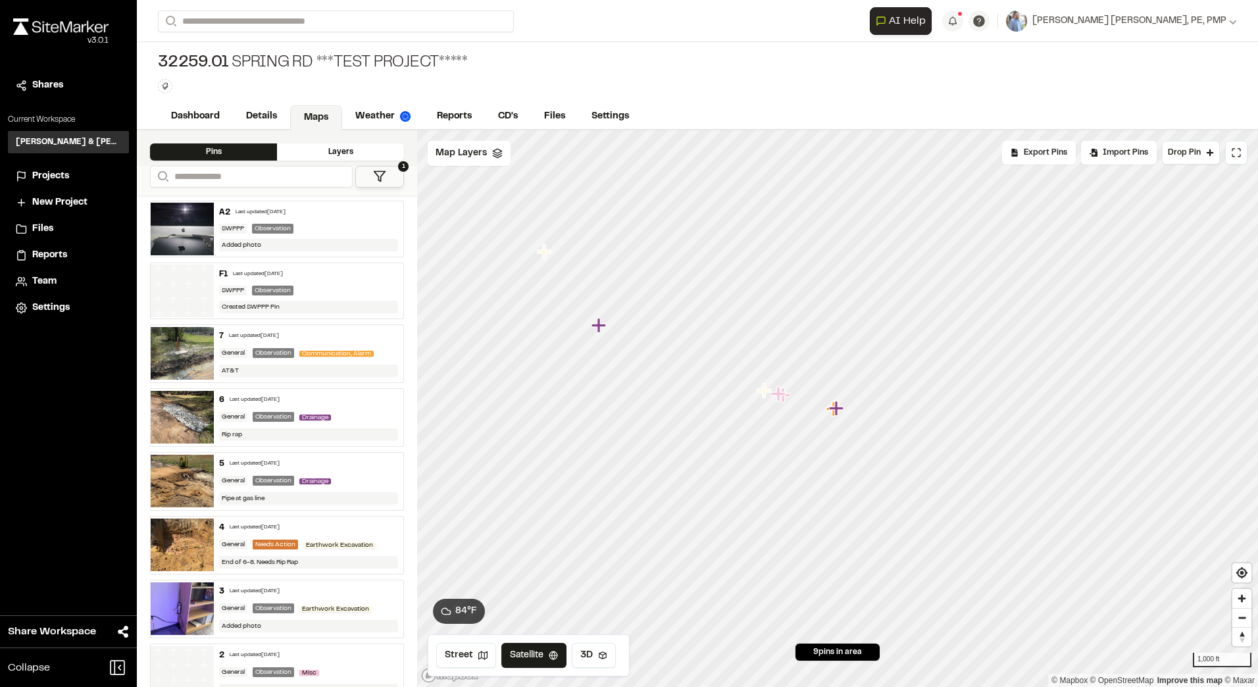
click at [342, 413] on div "General Observation Drainage" at bounding box center [308, 417] width 179 height 12
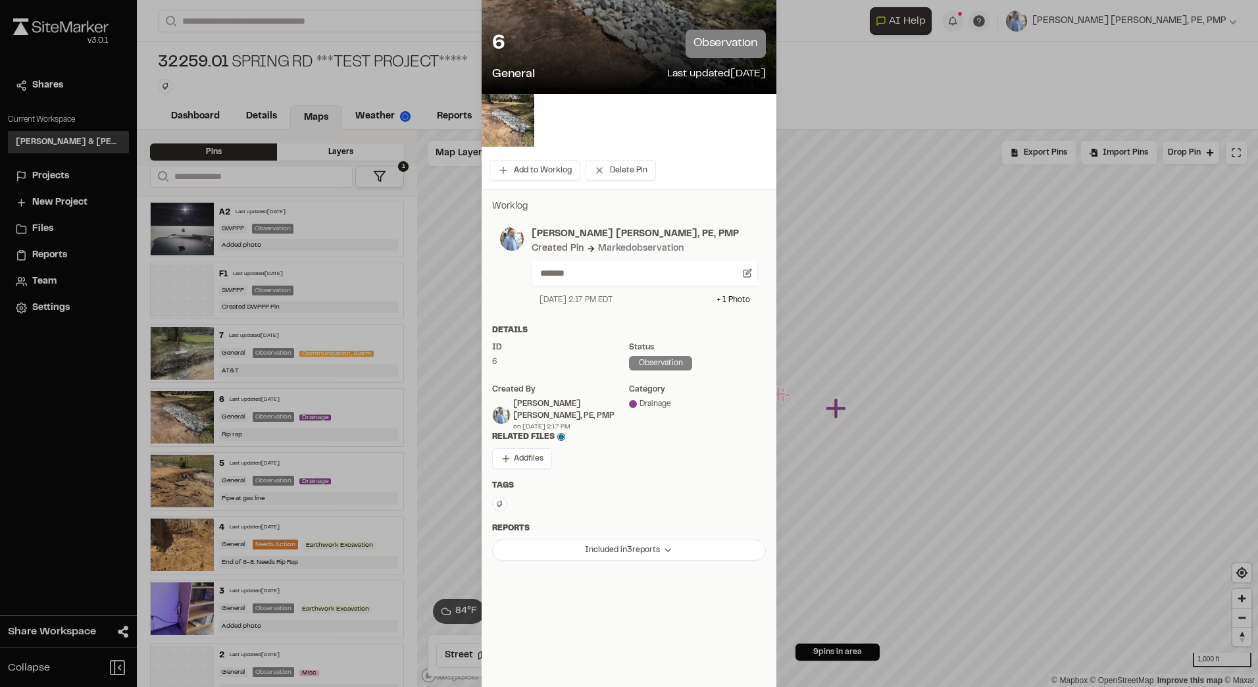
click at [499, 503] on button at bounding box center [499, 504] width 14 height 14
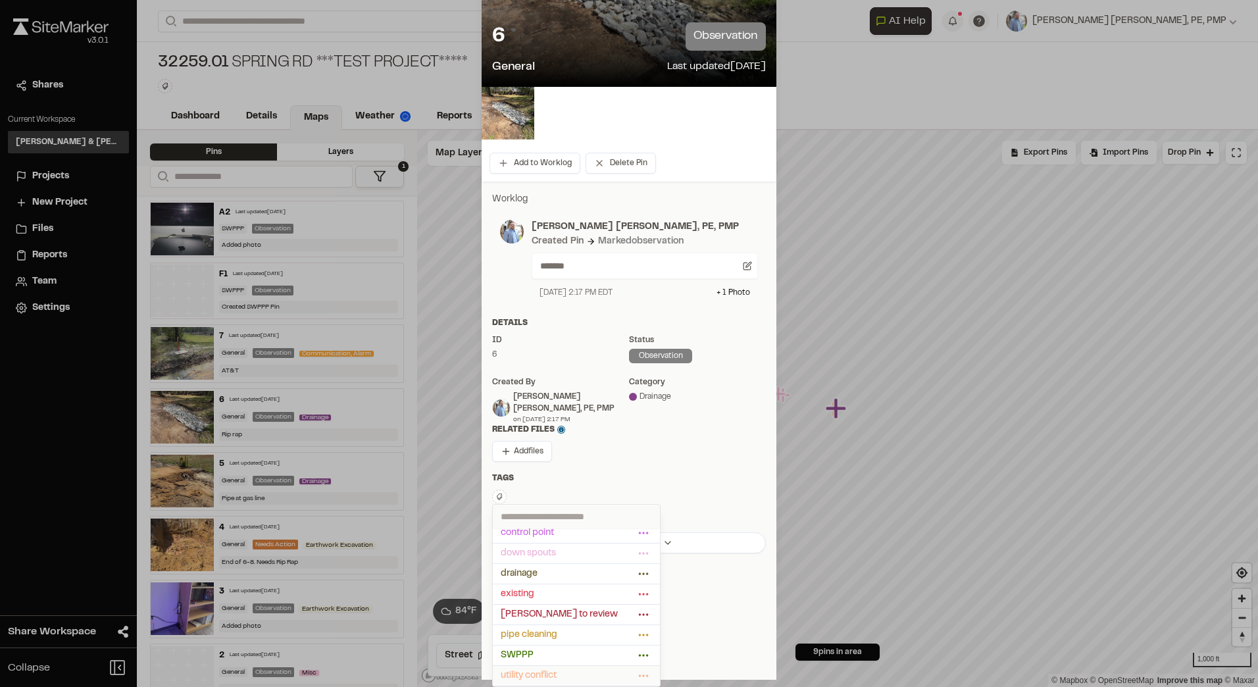
click at [519, 668] on li "utility conflict" at bounding box center [576, 676] width 167 height 20
click at [535, 671] on span "utility conflict" at bounding box center [568, 676] width 134 height 14
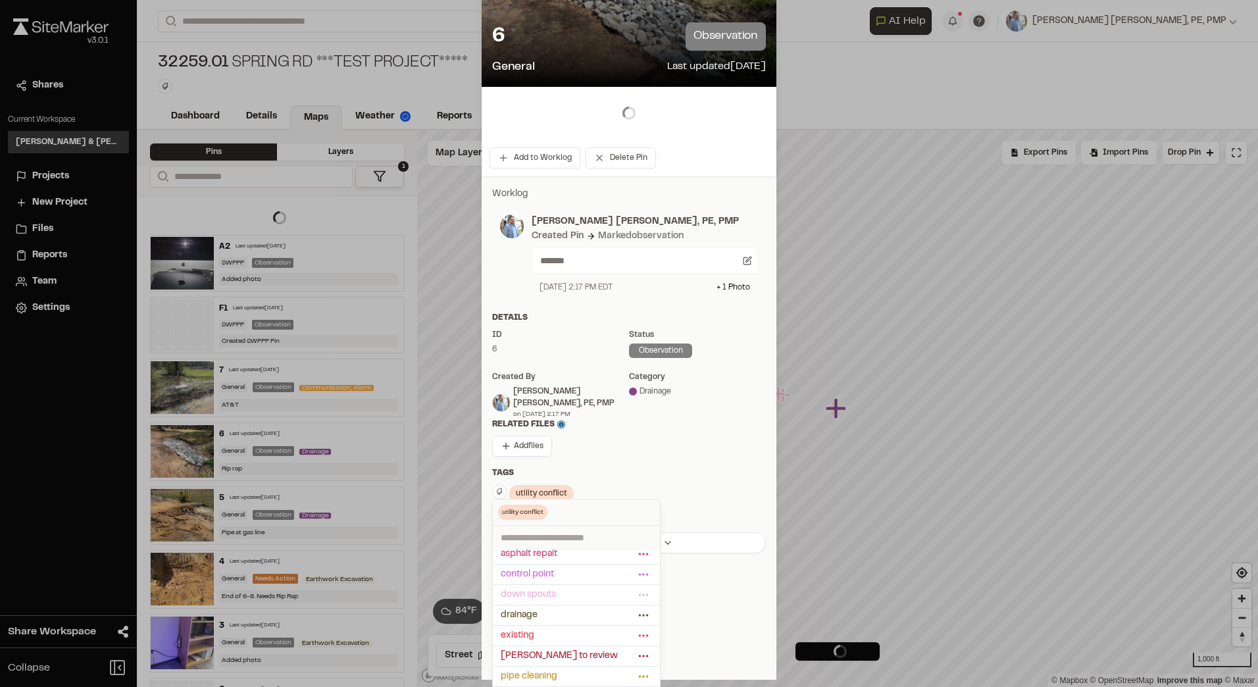
scroll to position [46, 0]
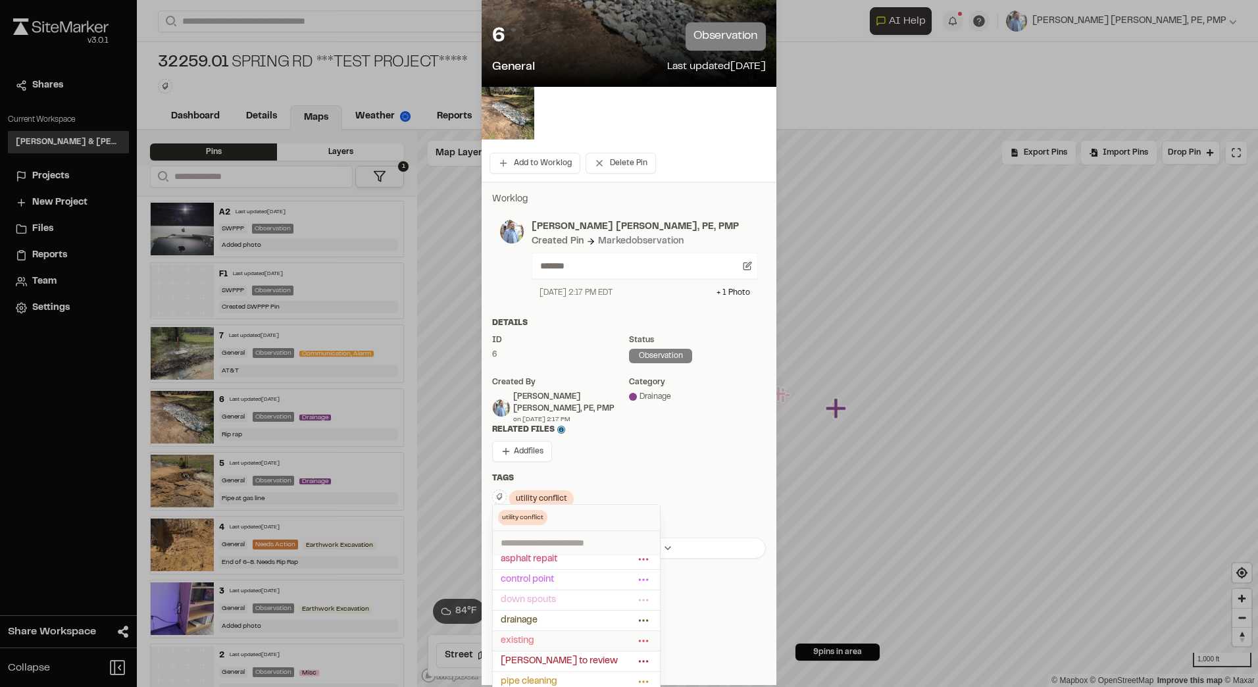
click at [517, 638] on span "existing" at bounding box center [568, 641] width 134 height 14
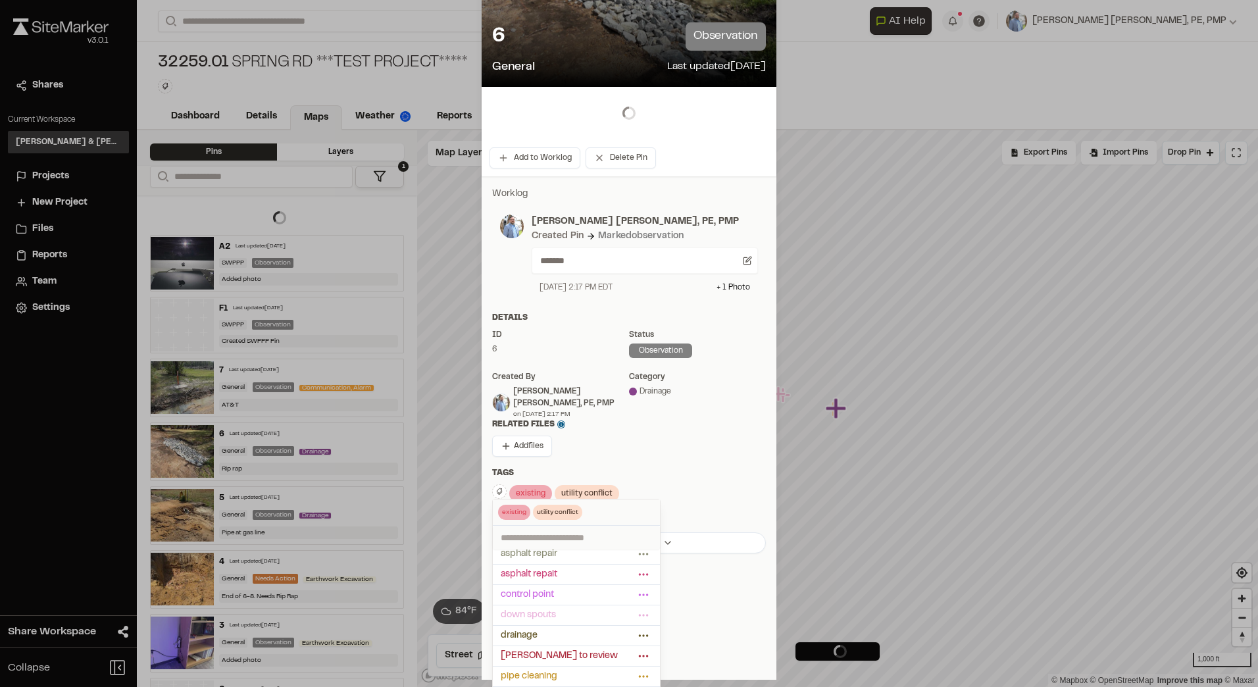
scroll to position [26, 0]
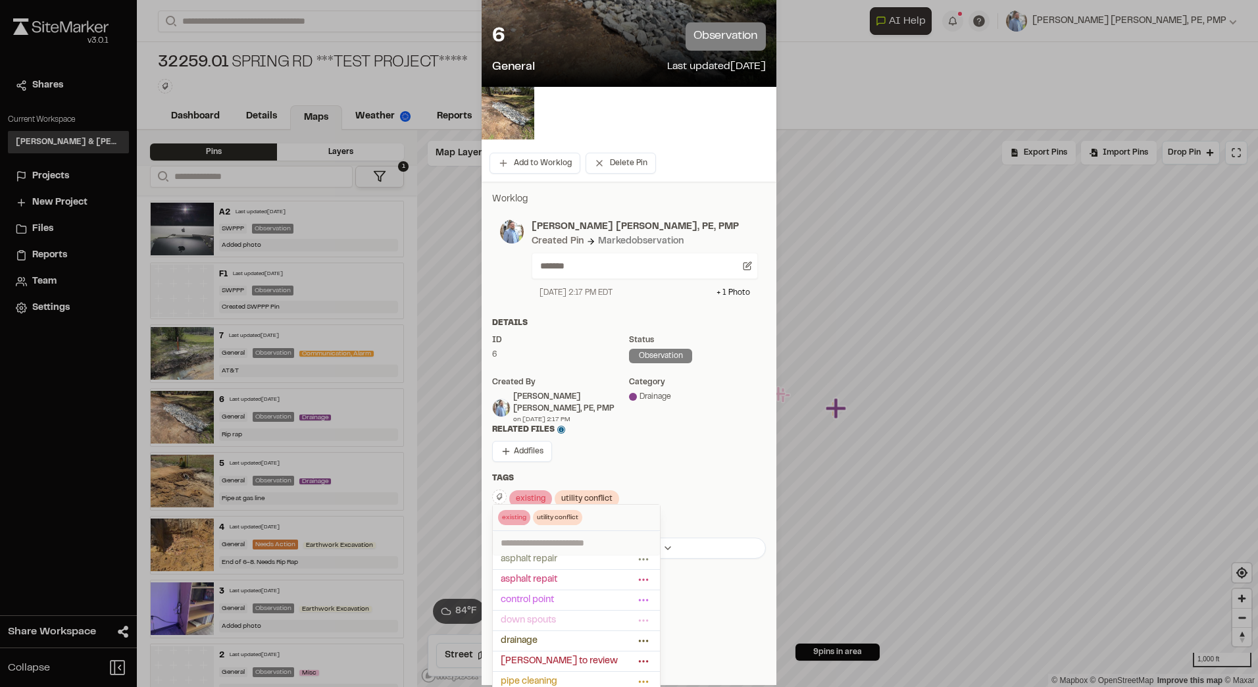
click at [682, 456] on div at bounding box center [629, 256] width 1258 height 687
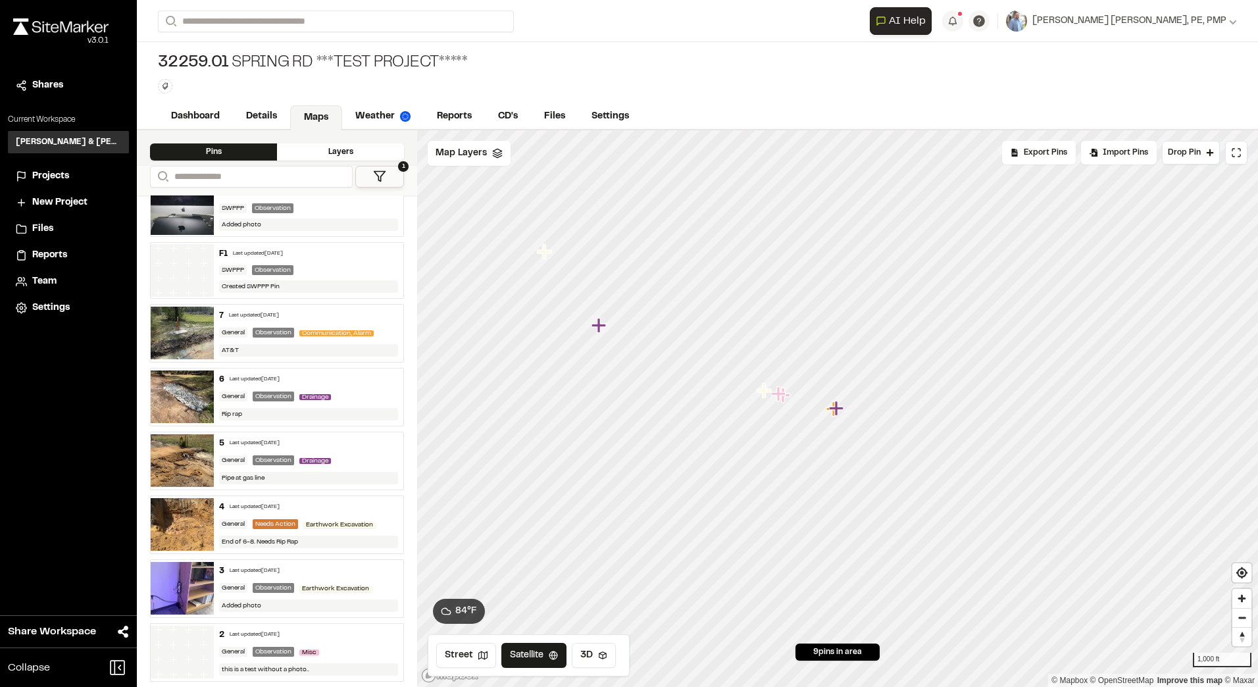
scroll to position [19, 0]
click at [351, 312] on div "7 Last updated [DATE]" at bounding box center [308, 317] width 179 height 12
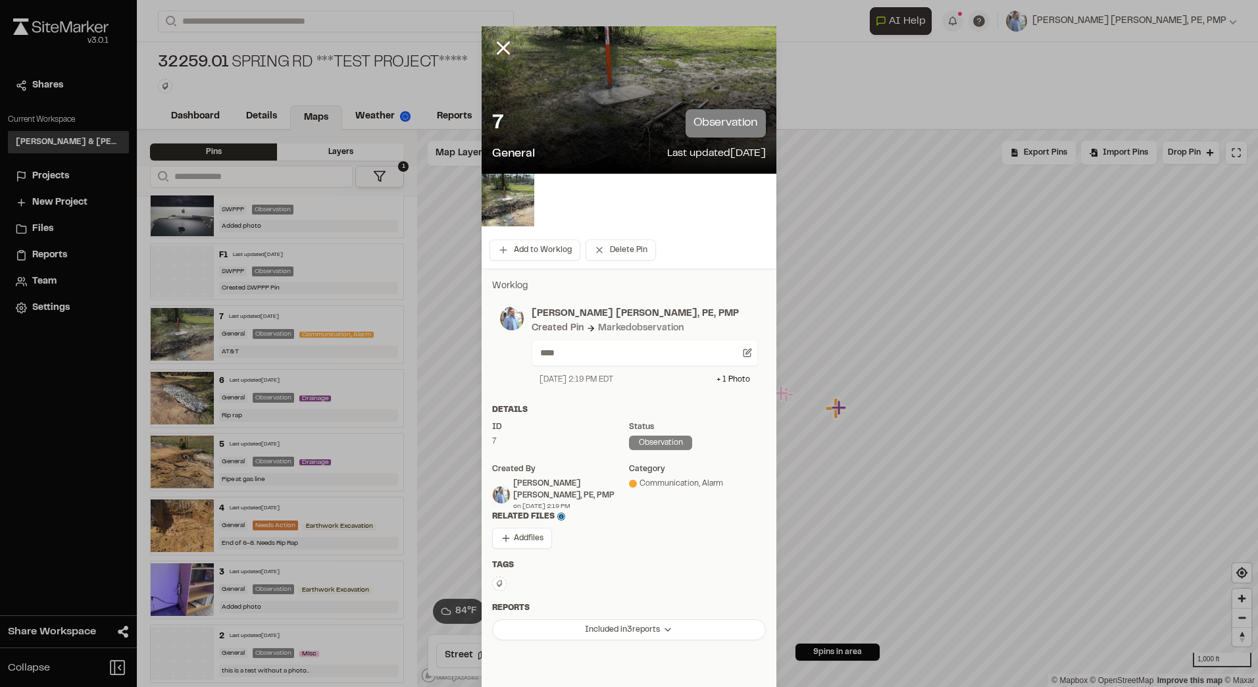
click at [642, 484] on div "Communication, Alarm" at bounding box center [697, 484] width 137 height 12
click at [507, 46] on icon at bounding box center [503, 48] width 22 height 22
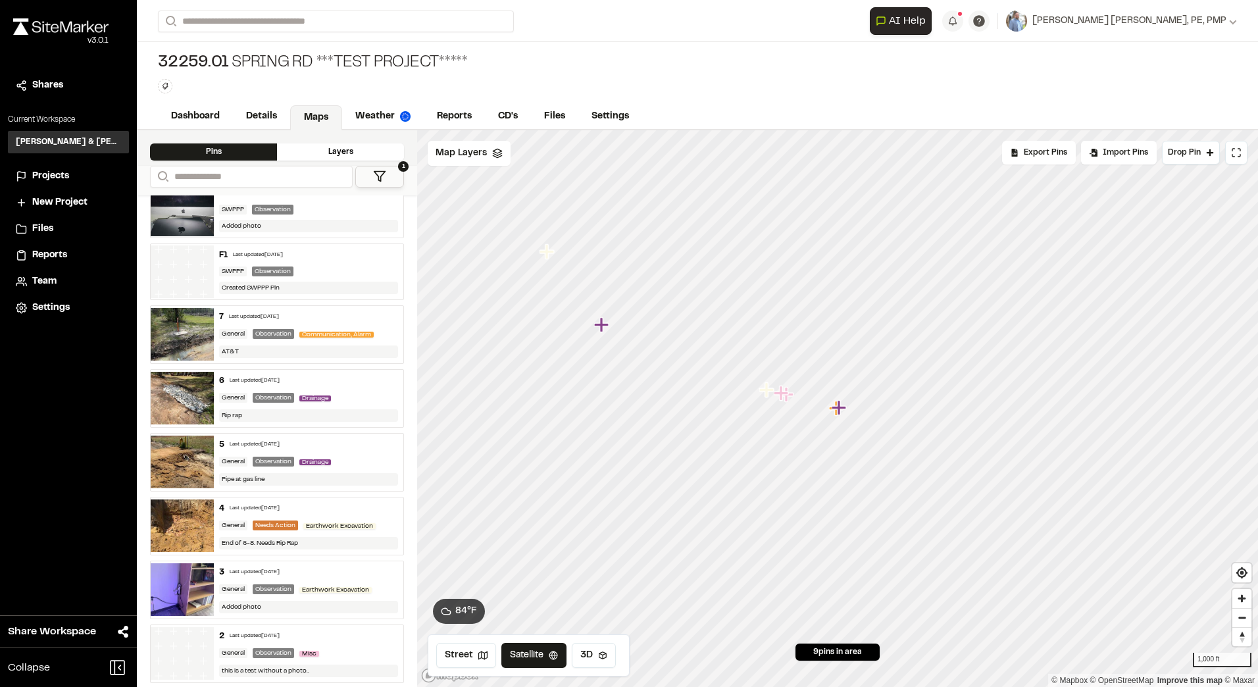
scroll to position [88, 0]
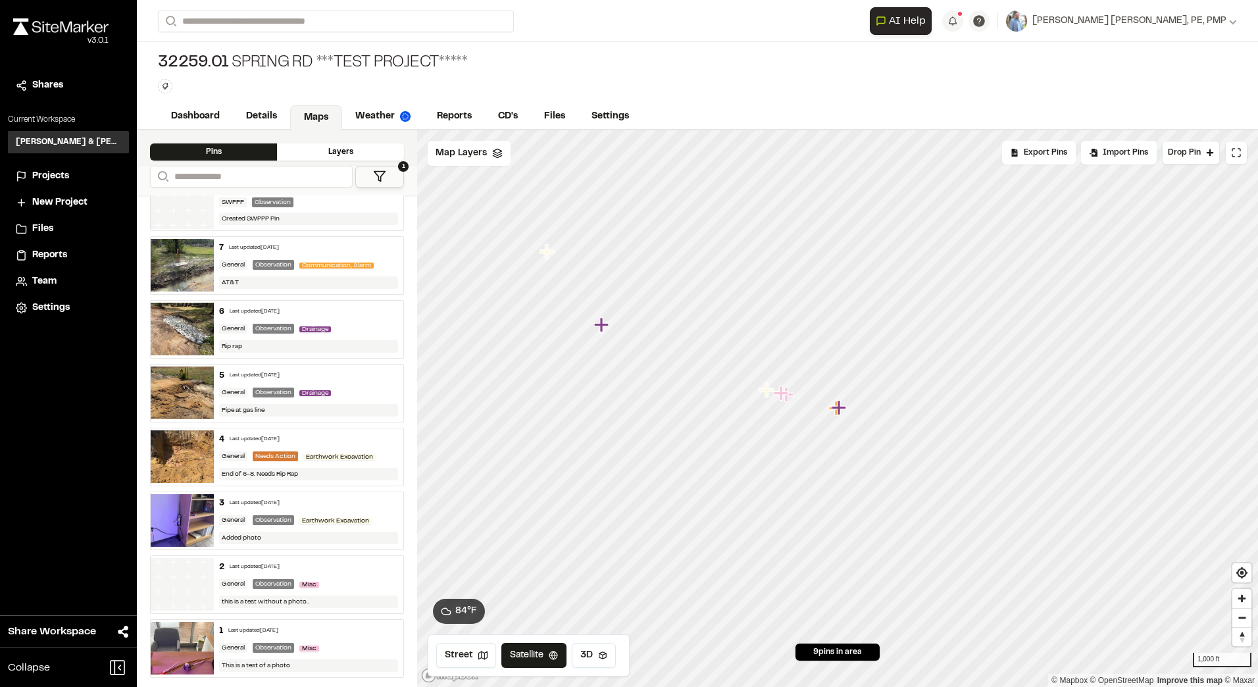
click at [353, 390] on div "General Observation Drainage" at bounding box center [308, 393] width 179 height 12
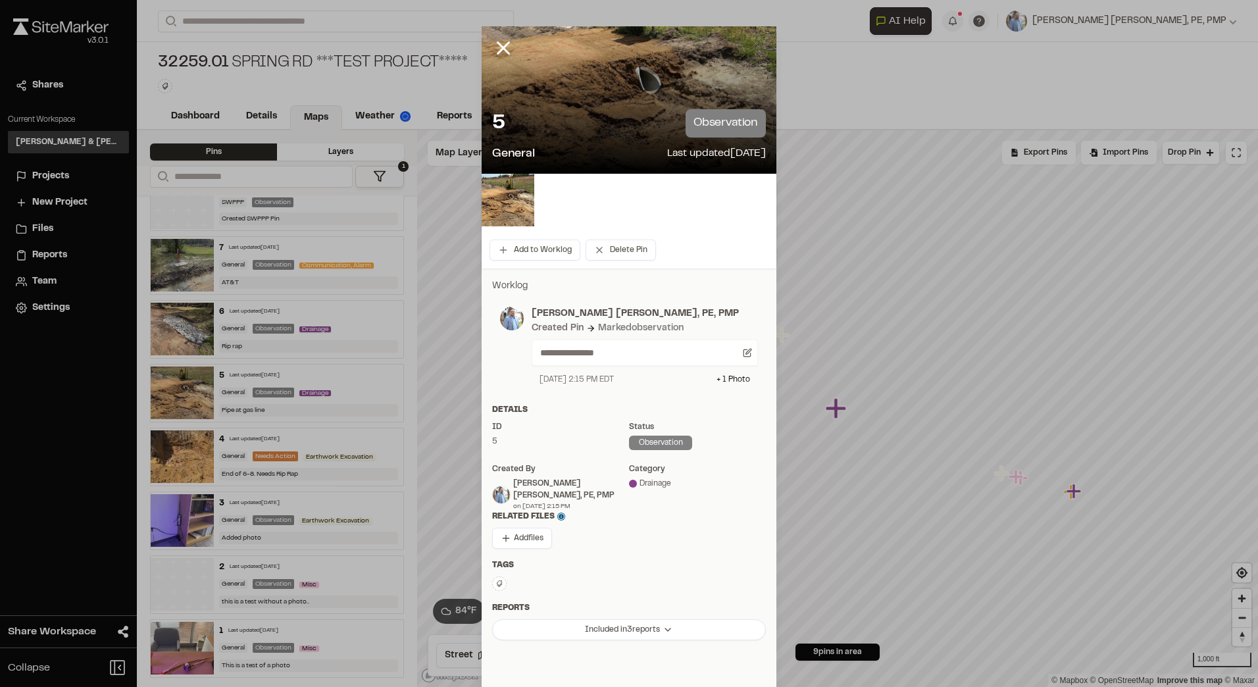
click at [496, 586] on icon at bounding box center [500, 584] width 8 height 8
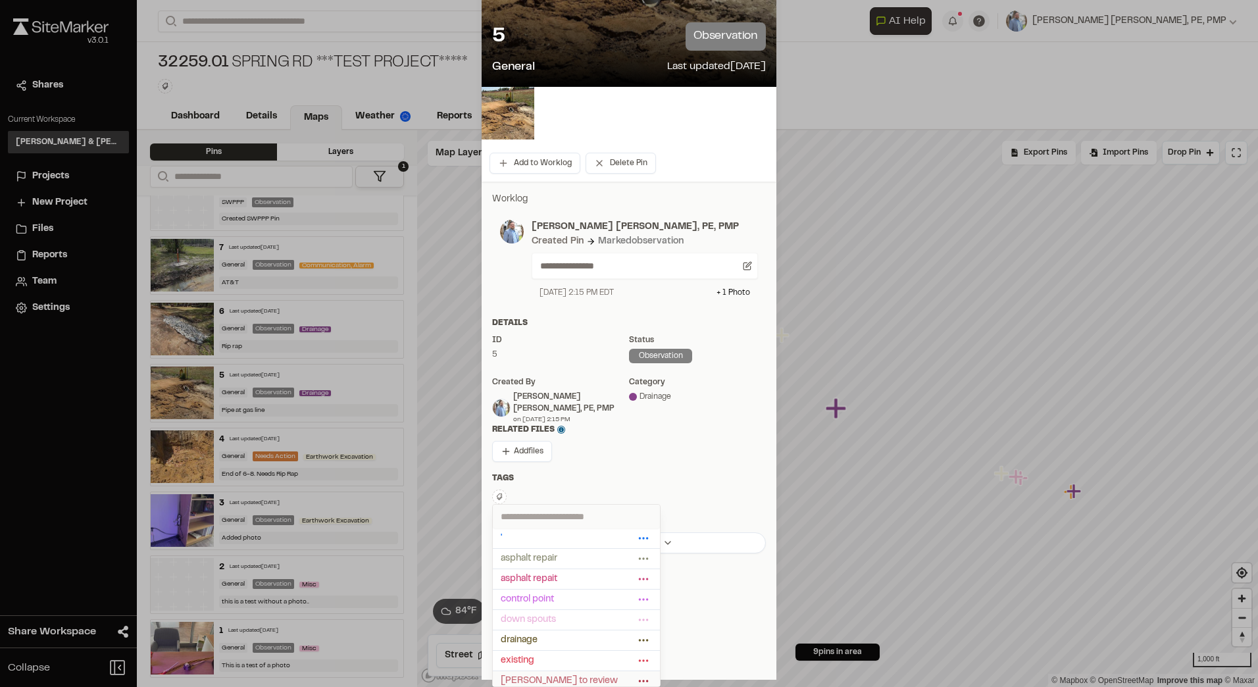
click at [511, 675] on span "[PERSON_NAME] to review" at bounding box center [568, 681] width 134 height 14
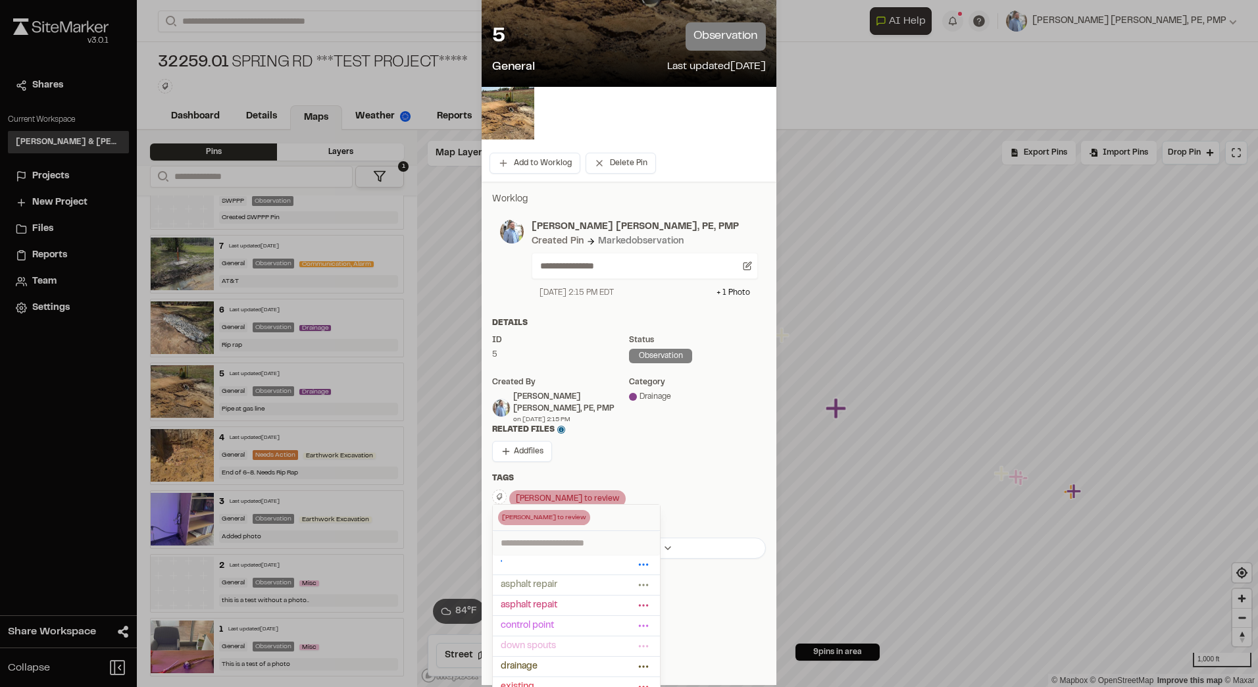
scroll to position [88, 0]
click at [632, 449] on div at bounding box center [629, 256] width 1258 height 687
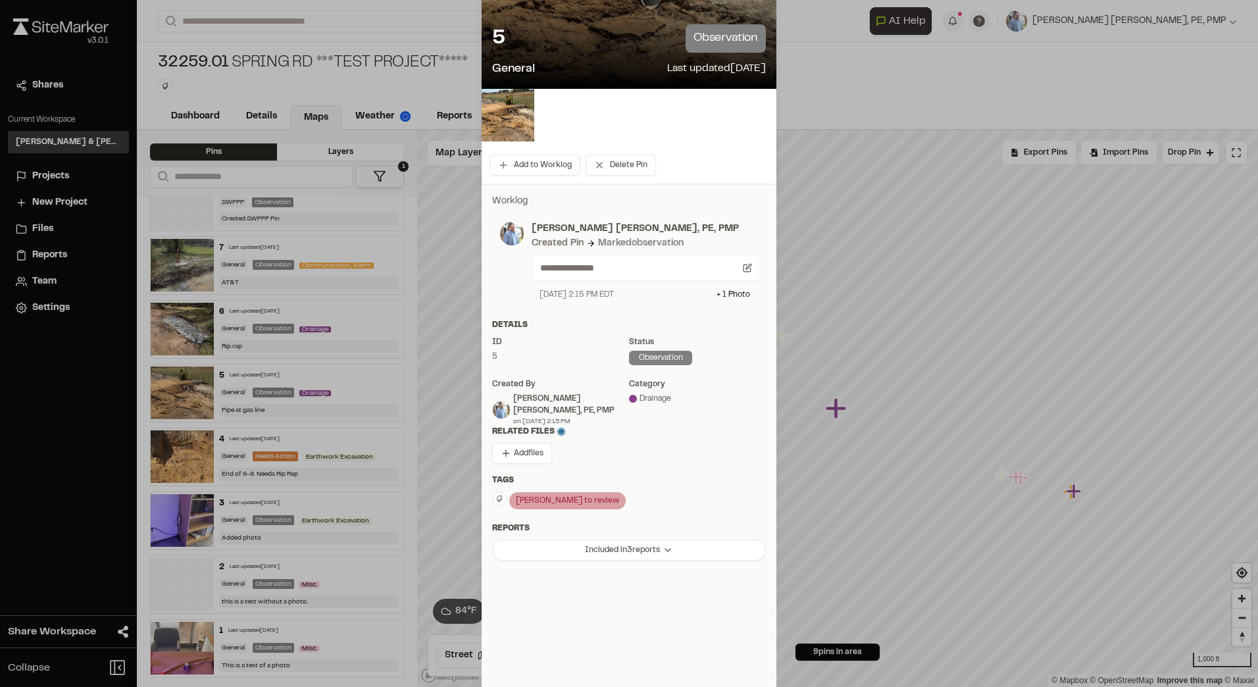
scroll to position [85, 0]
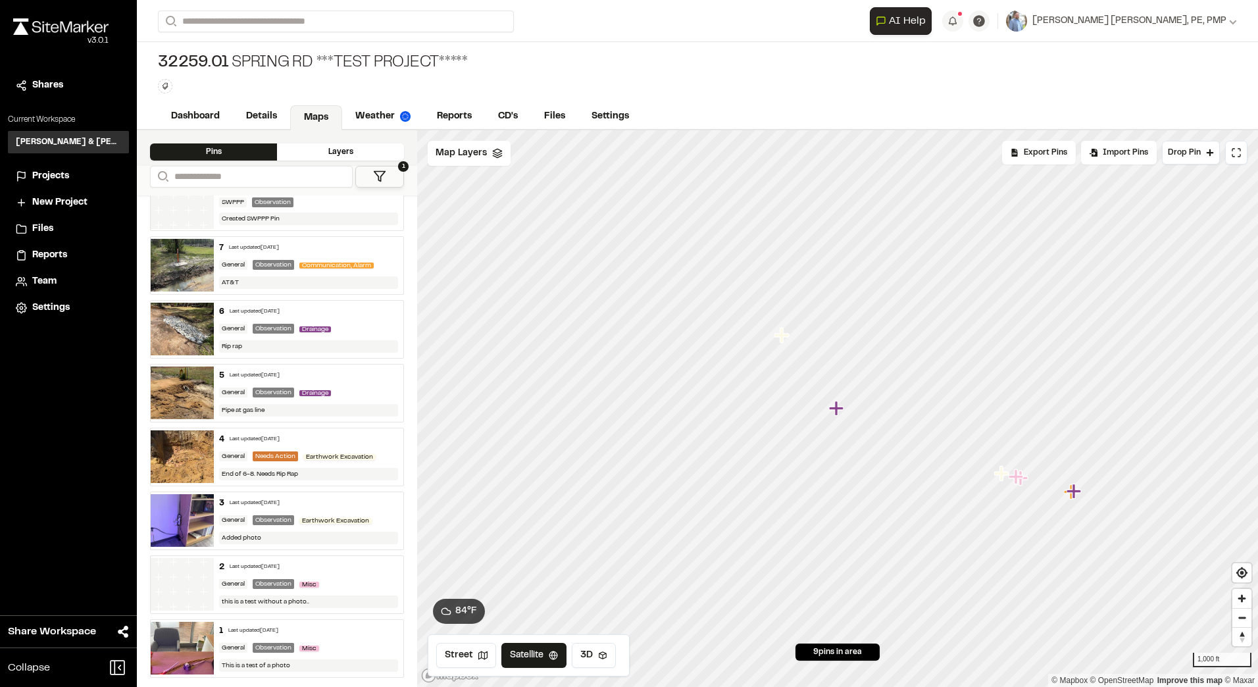
click at [336, 387] on div "General Observation Drainage" at bounding box center [308, 393] width 179 height 12
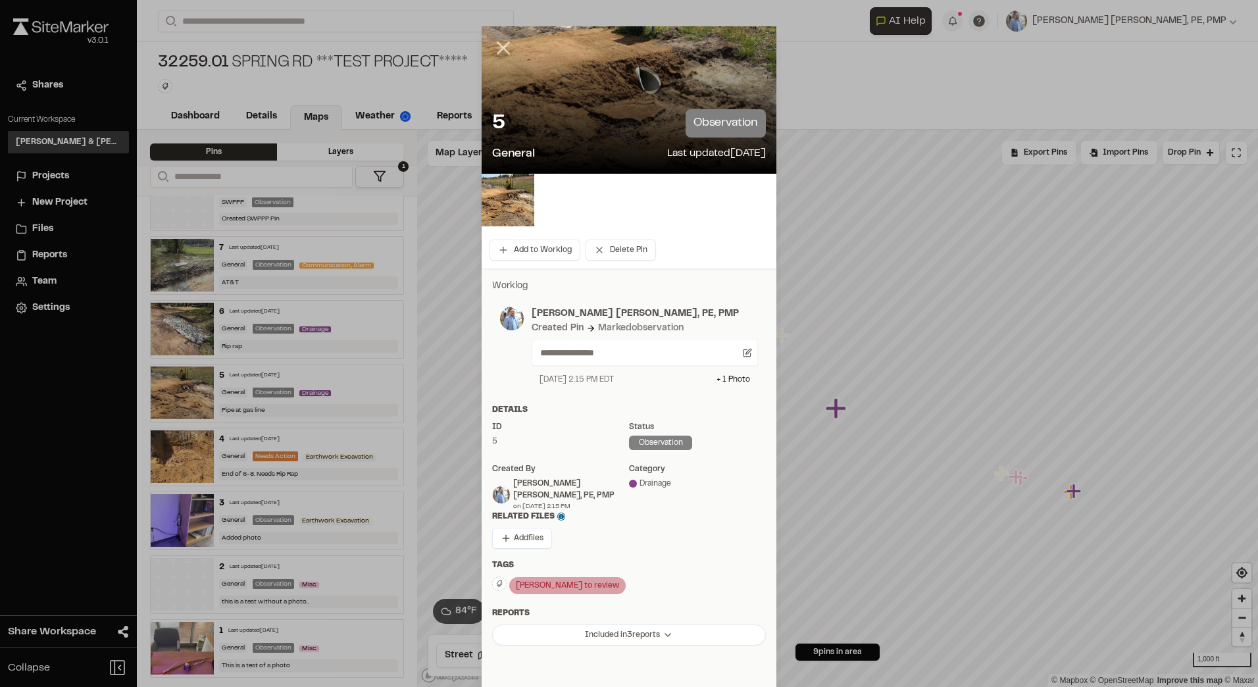
click at [498, 45] on line at bounding box center [503, 48] width 11 height 11
